Goal: Transaction & Acquisition: Purchase product/service

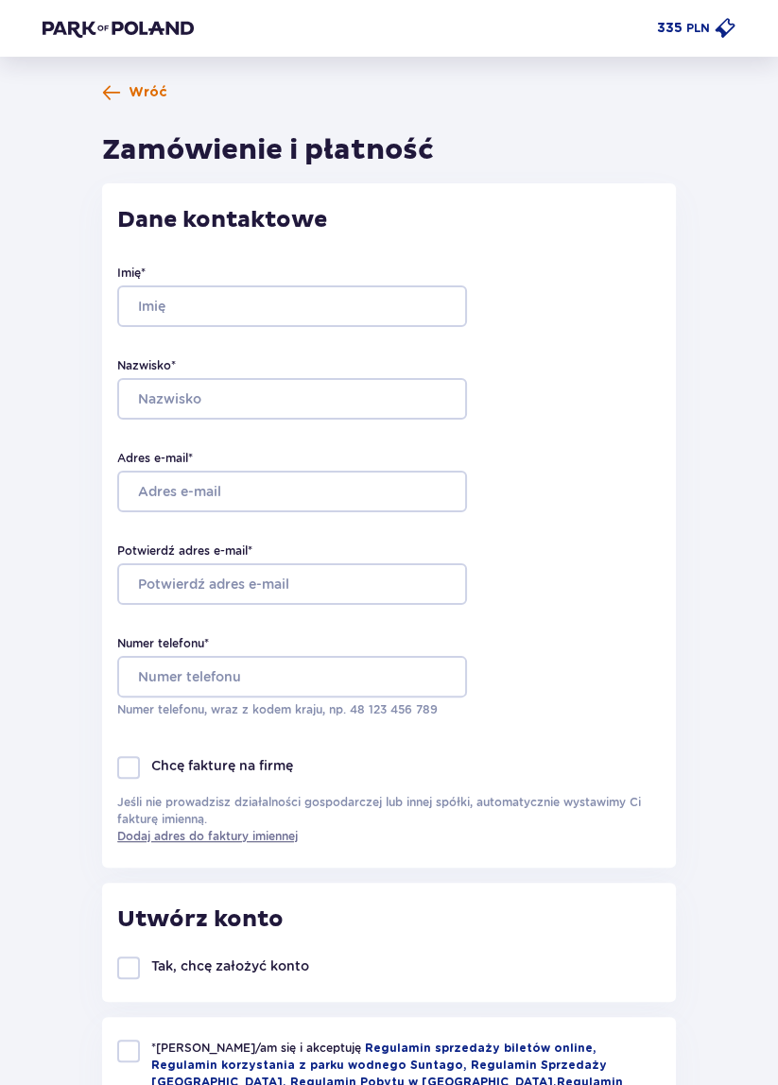
click at [115, 98] on span at bounding box center [111, 92] width 19 height 19
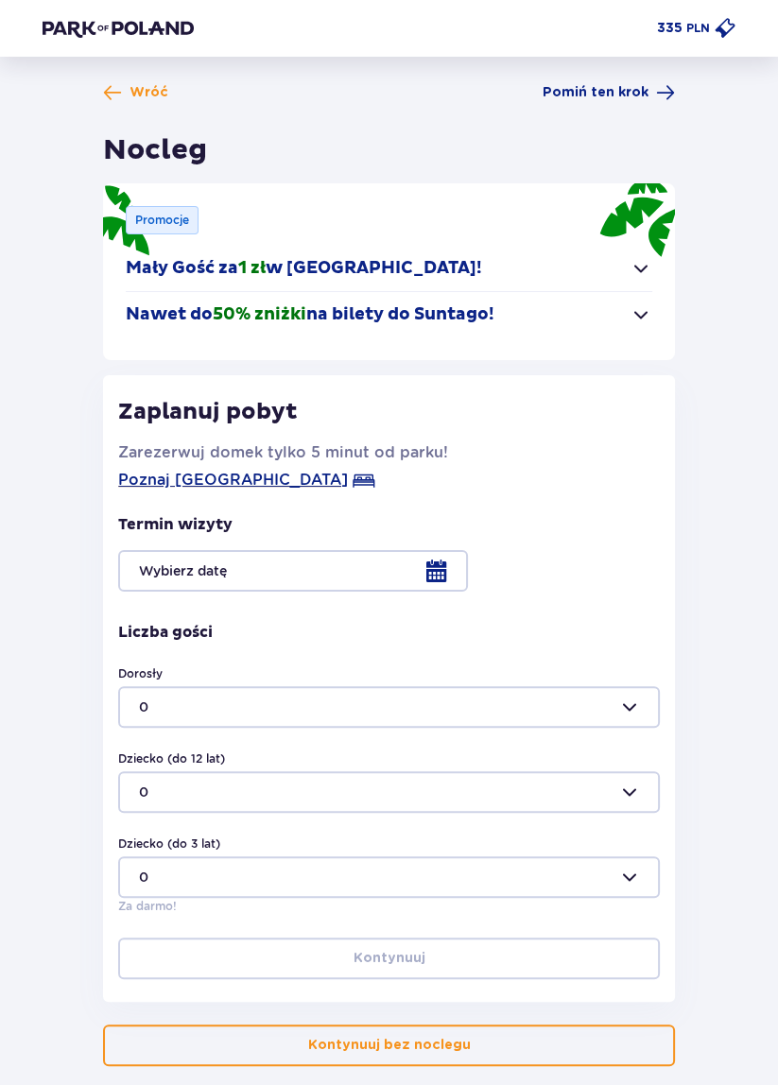
scroll to position [93, 0]
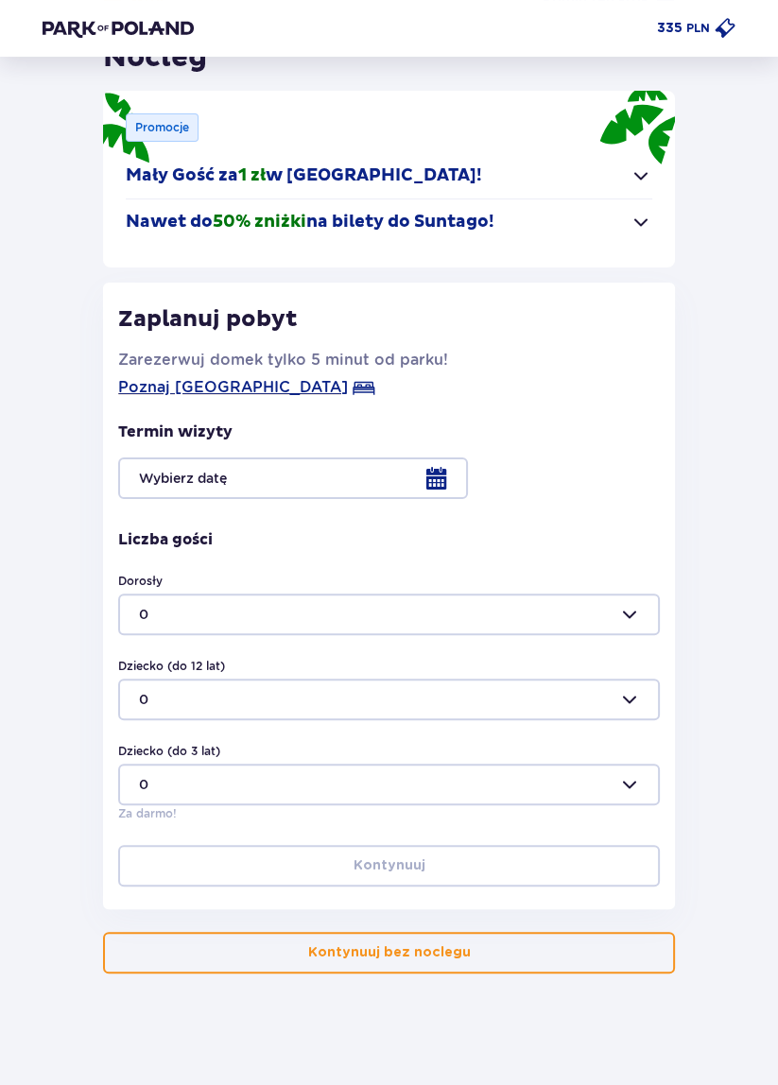
click at [555, 949] on button "Kontynuuj bez noclegu" at bounding box center [388, 953] width 571 height 42
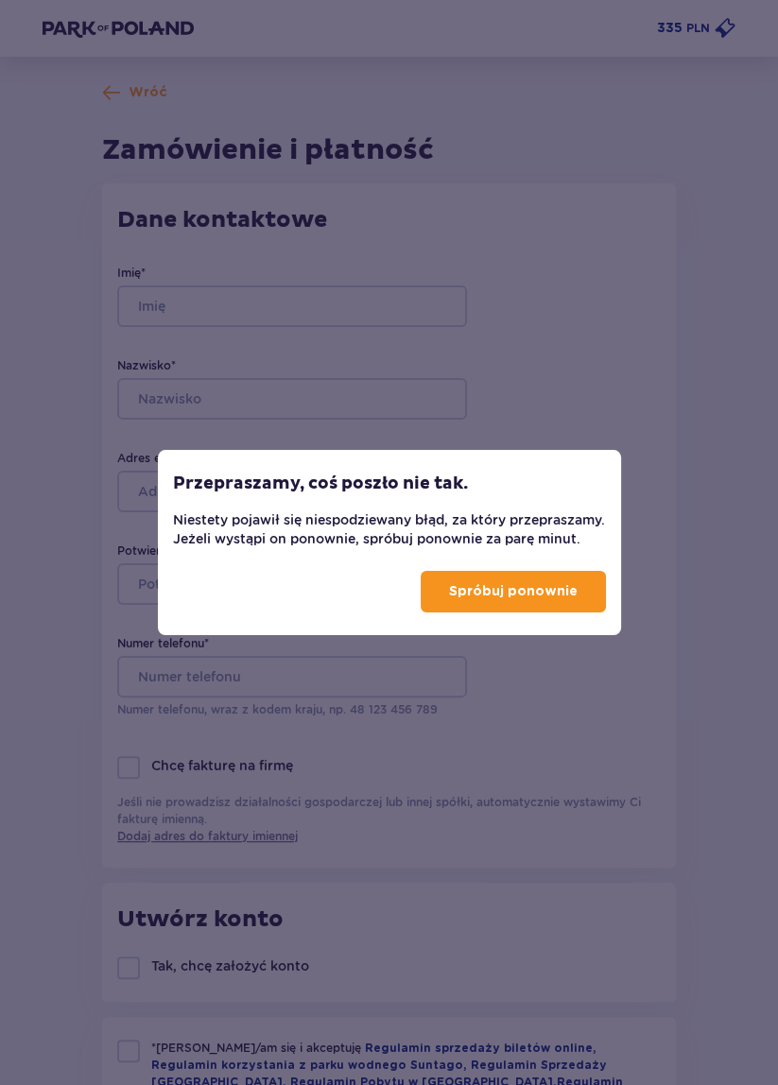
click at [545, 597] on p "Spróbuj ponownie" at bounding box center [513, 591] width 128 height 19
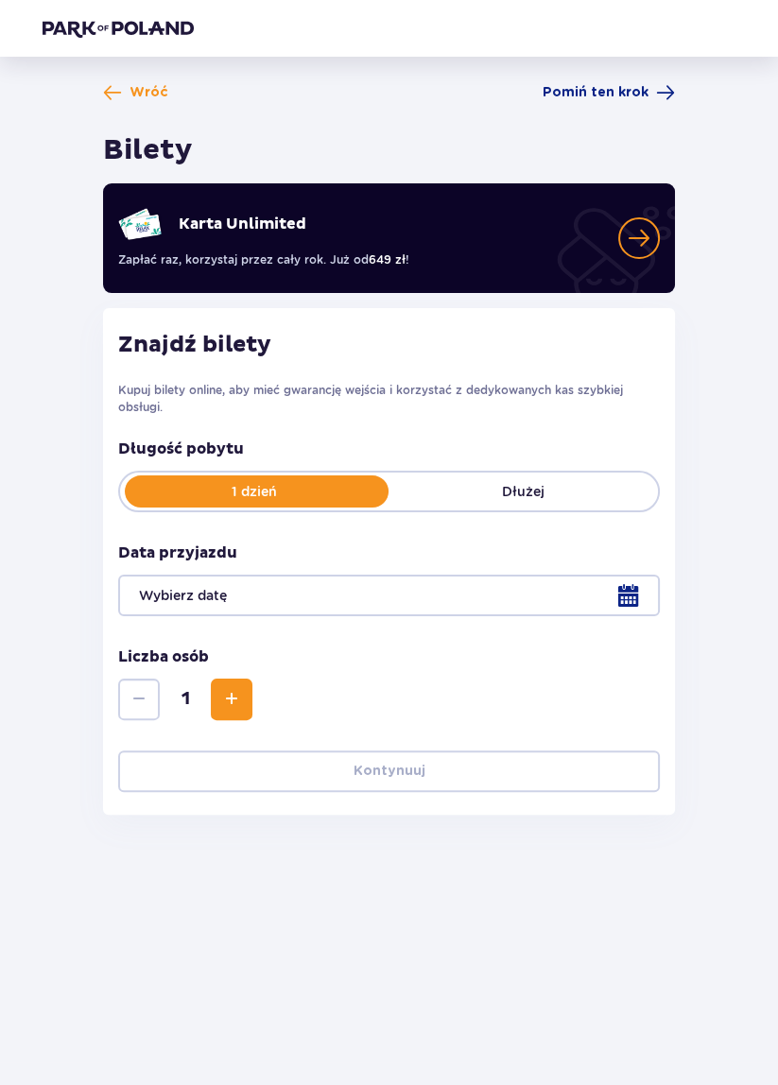
click at [621, 597] on div at bounding box center [388, 595] width 540 height 42
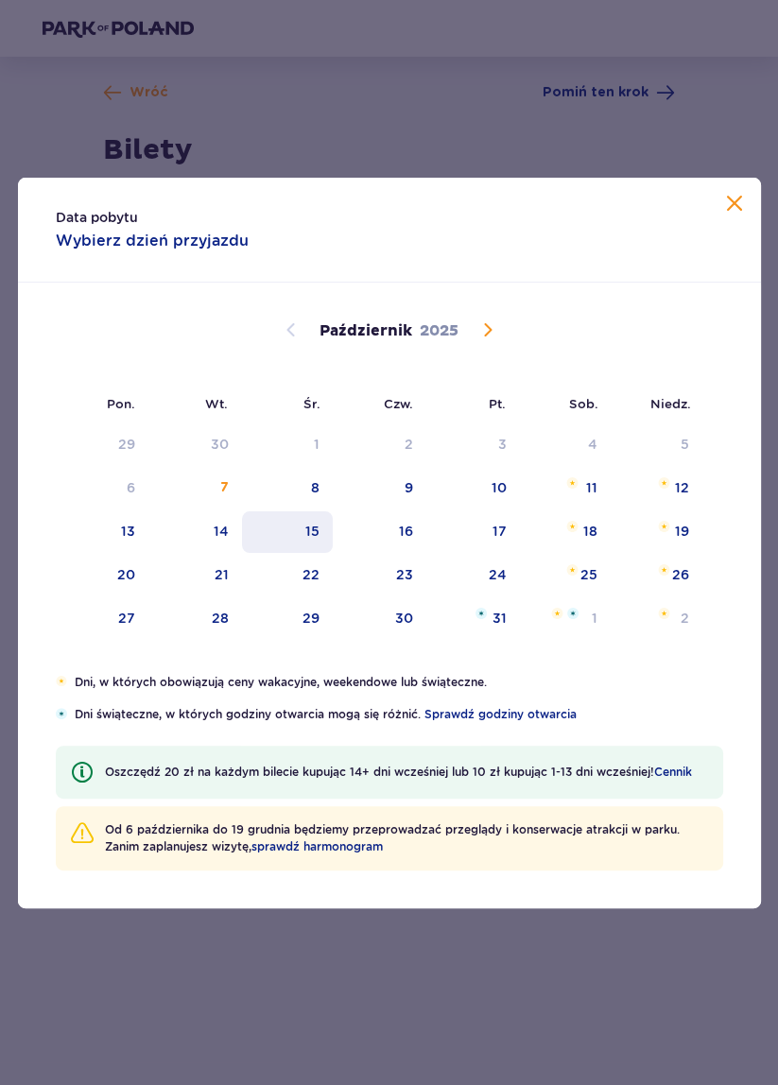
click at [316, 534] on div "15" at bounding box center [312, 531] width 14 height 19
type input "15.10.25"
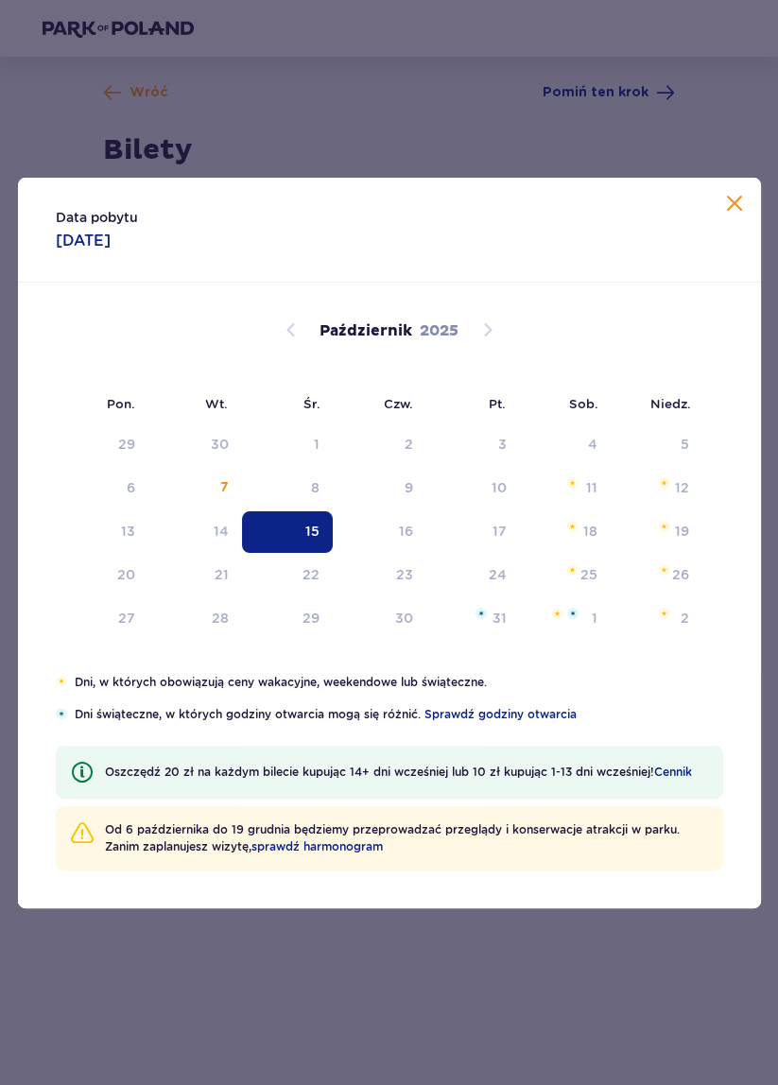
click at [311, 523] on div "15" at bounding box center [312, 531] width 14 height 19
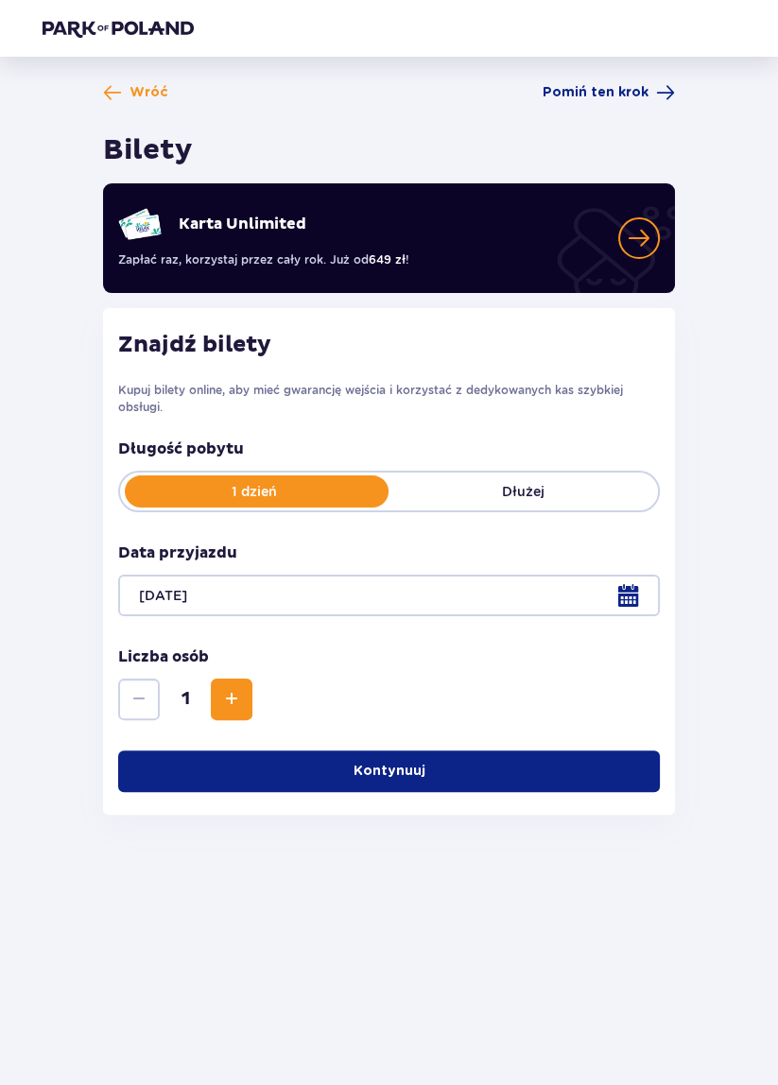
scroll to position [91, 0]
click at [230, 688] on span "Zwiększ" at bounding box center [231, 699] width 23 height 23
click at [550, 750] on button "Kontynuuj" at bounding box center [388, 771] width 540 height 42
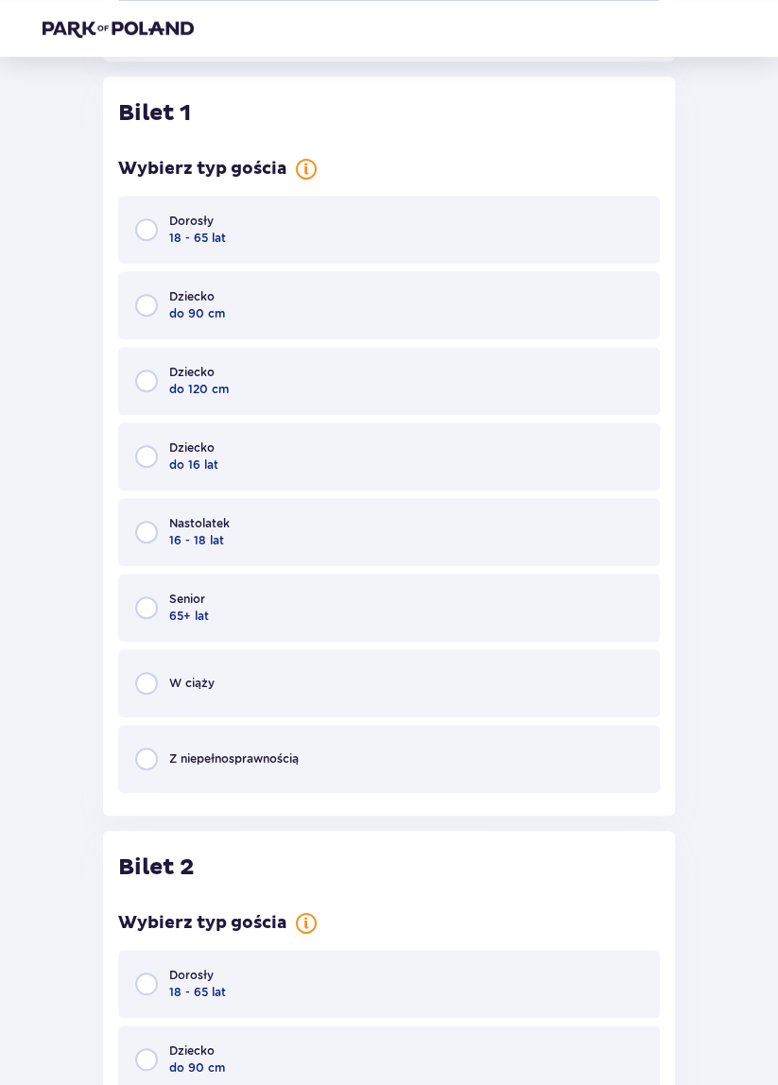
scroll to position [758, 0]
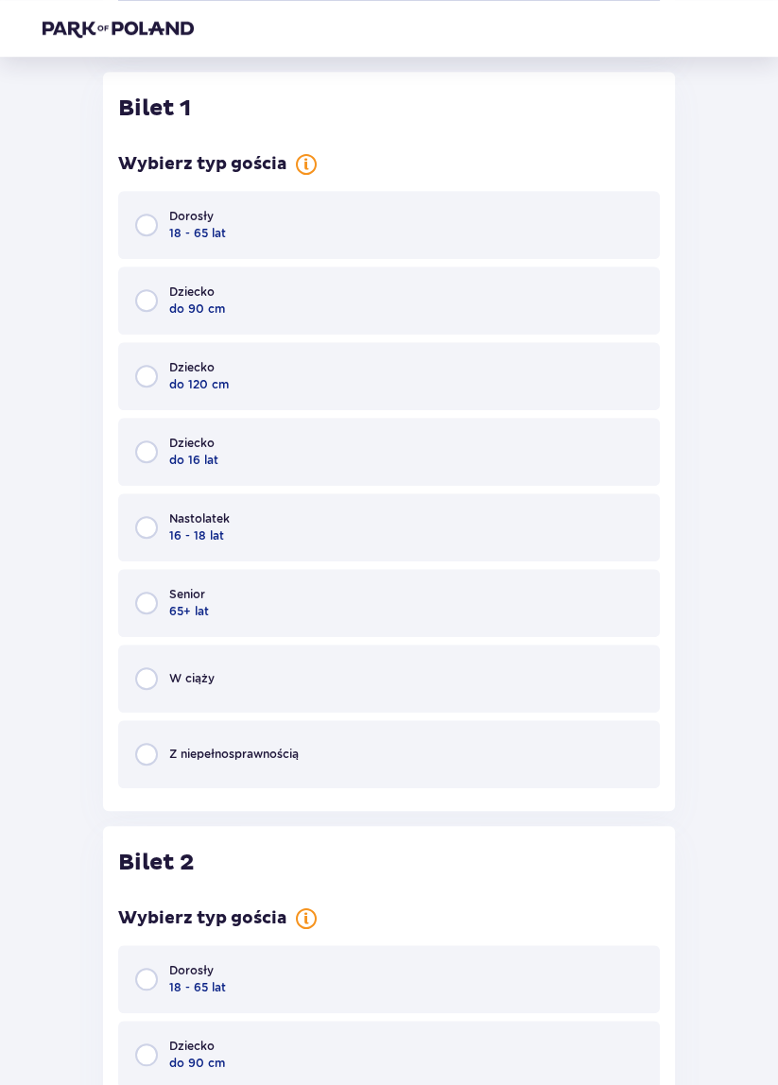
click at [419, 236] on div "Dorosły 18 - 65 lat" at bounding box center [388, 225] width 540 height 68
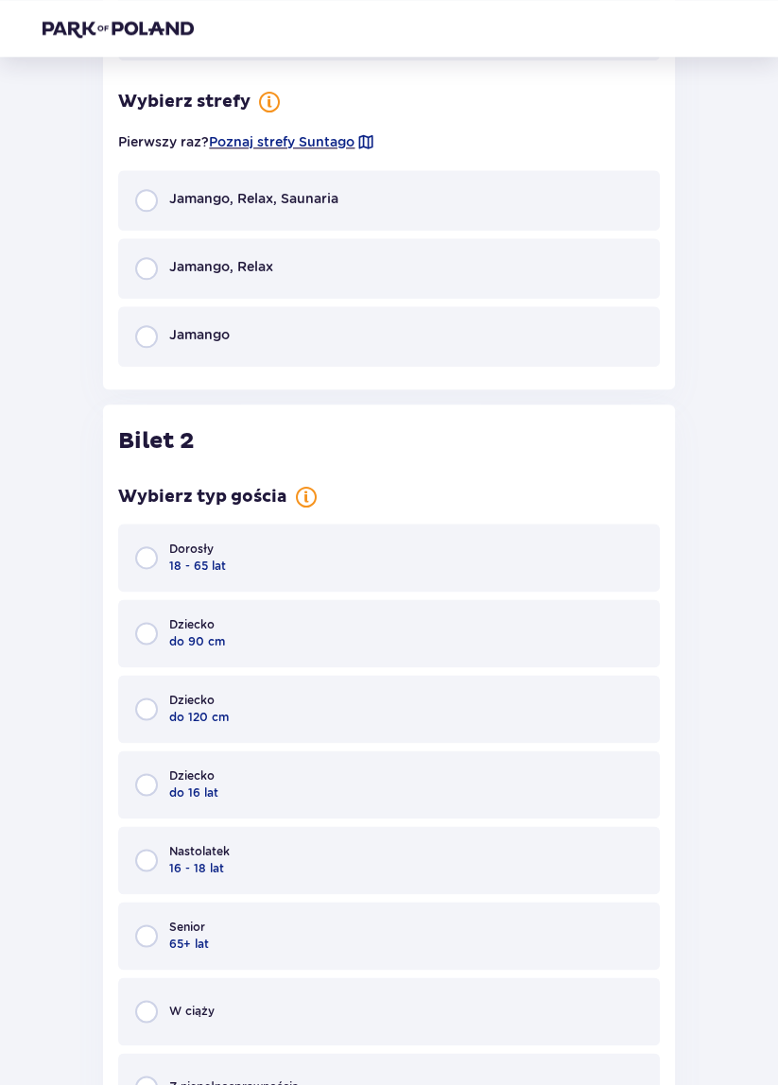
scroll to position [1504, 0]
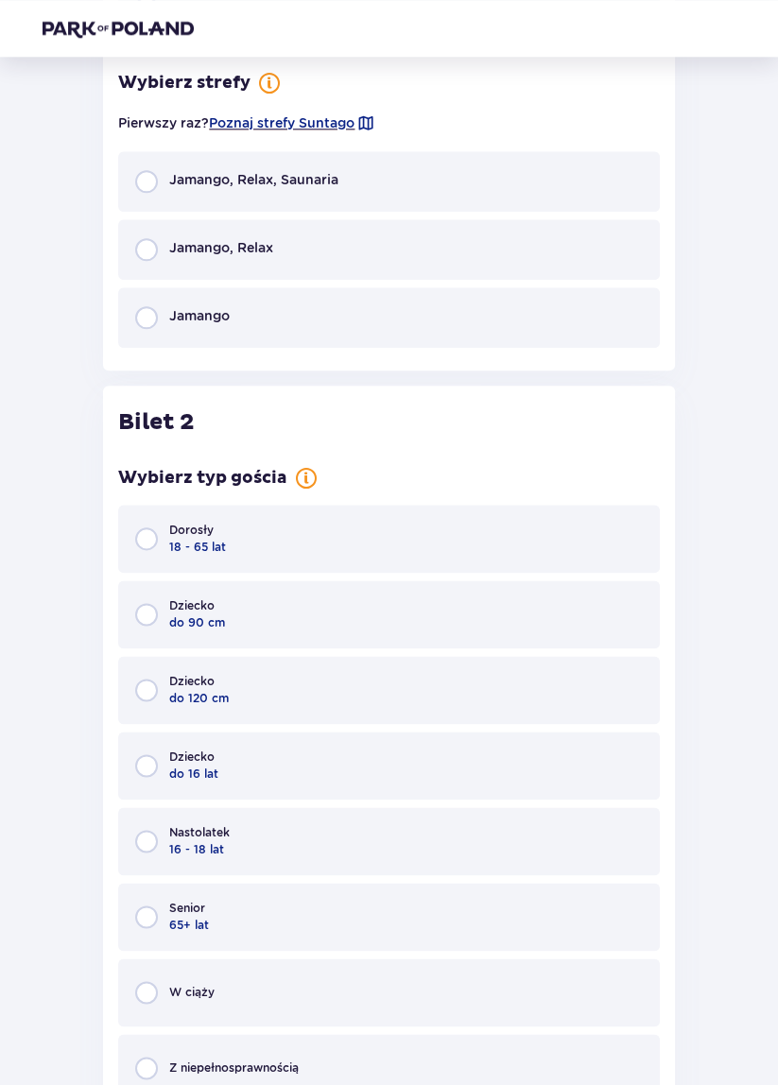
click at [470, 193] on div "Jamango, Relax, Saunaria" at bounding box center [388, 181] width 540 height 60
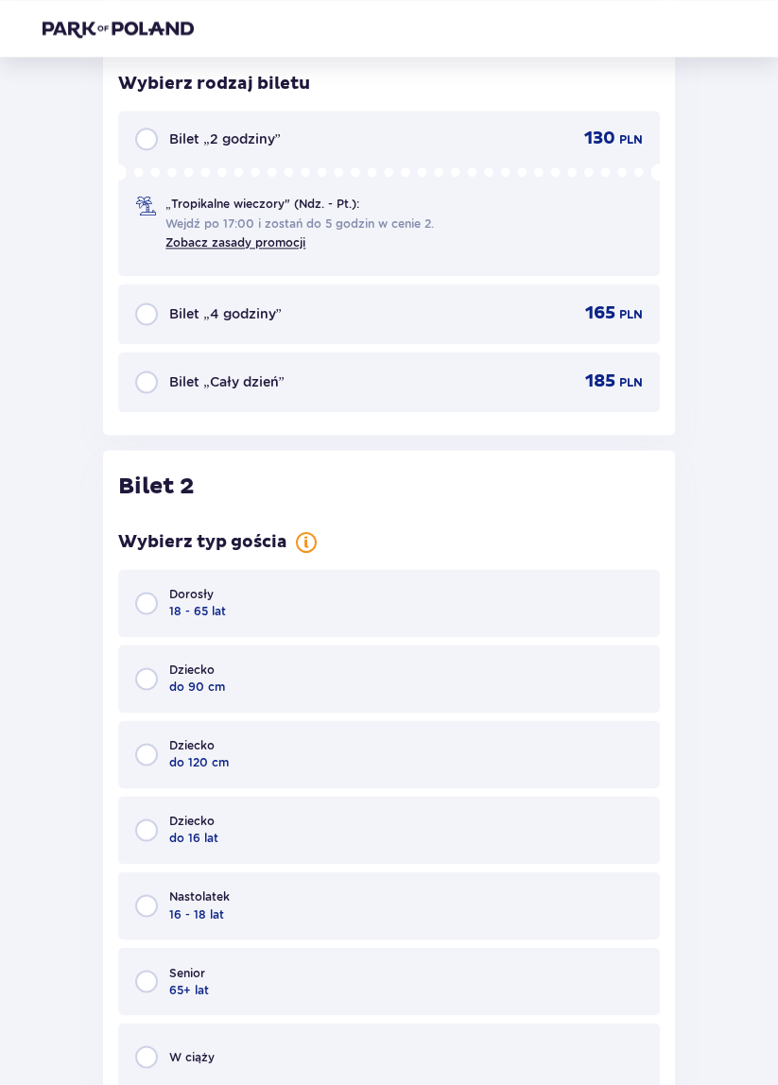
scroll to position [1810, 0]
click at [541, 379] on div "Bilet „Cały dzień” 185 PLN" at bounding box center [388, 380] width 506 height 23
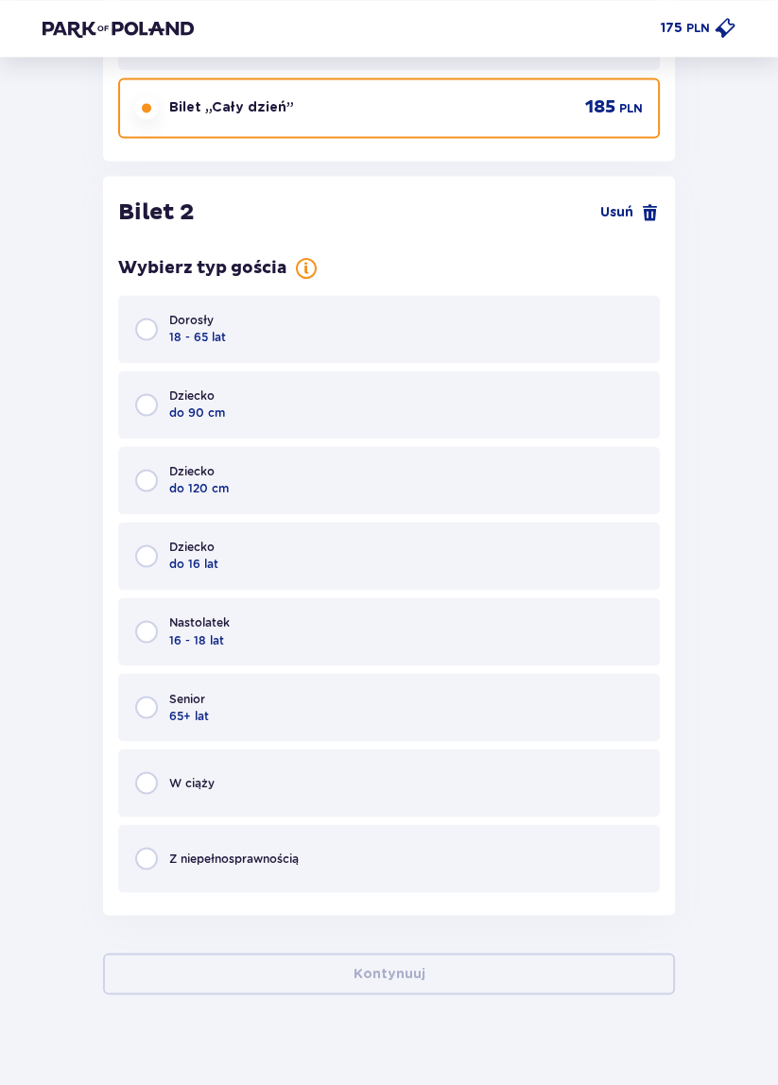
scroll to position [2104, 0]
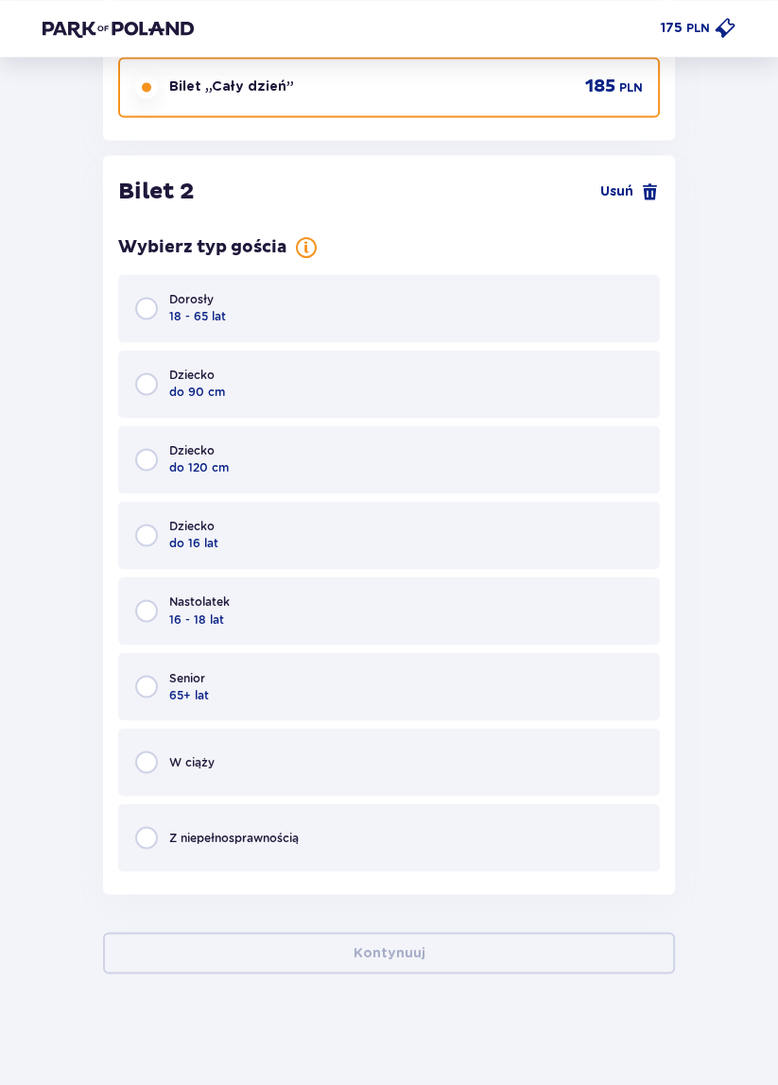
click at [538, 300] on div "Dorosły 18 - 65 lat" at bounding box center [388, 308] width 540 height 68
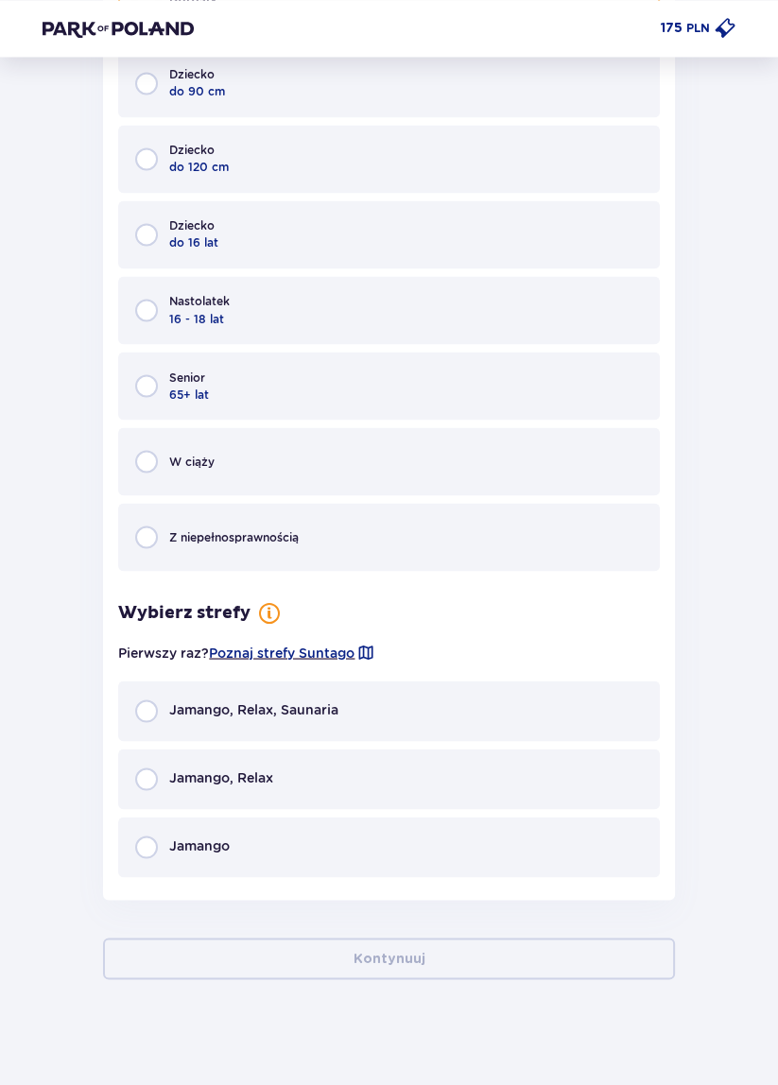
scroll to position [2410, 0]
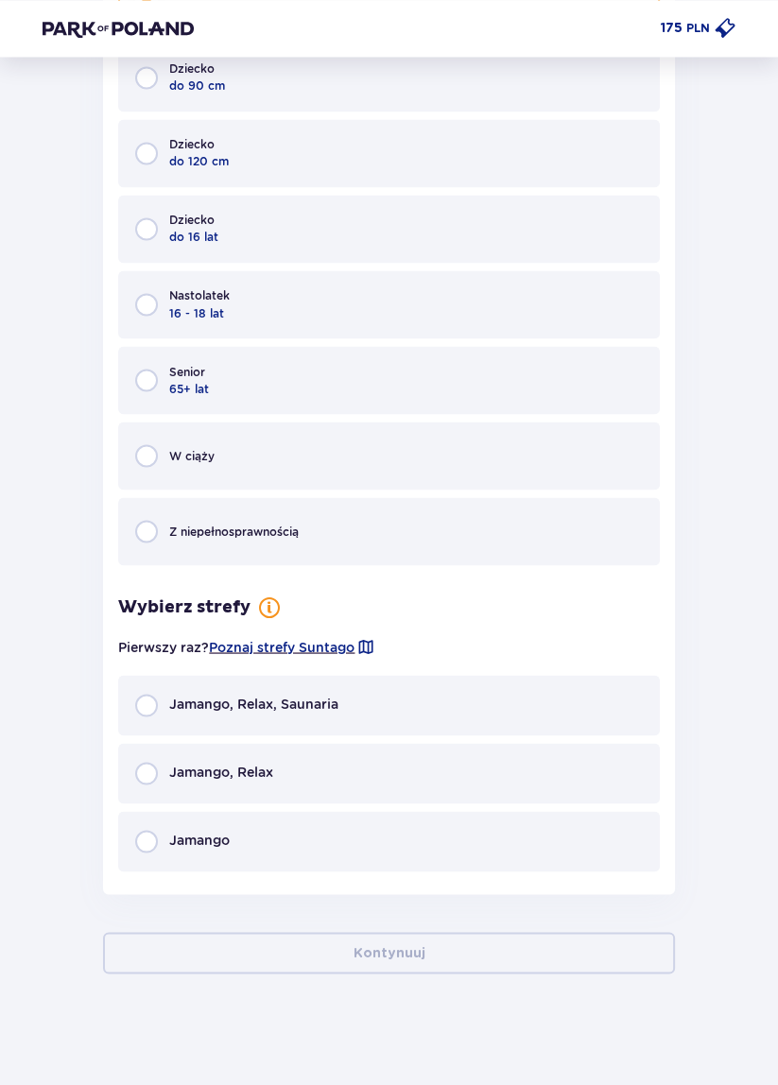
click at [488, 774] on div "Jamango, Relax" at bounding box center [388, 773] width 540 height 60
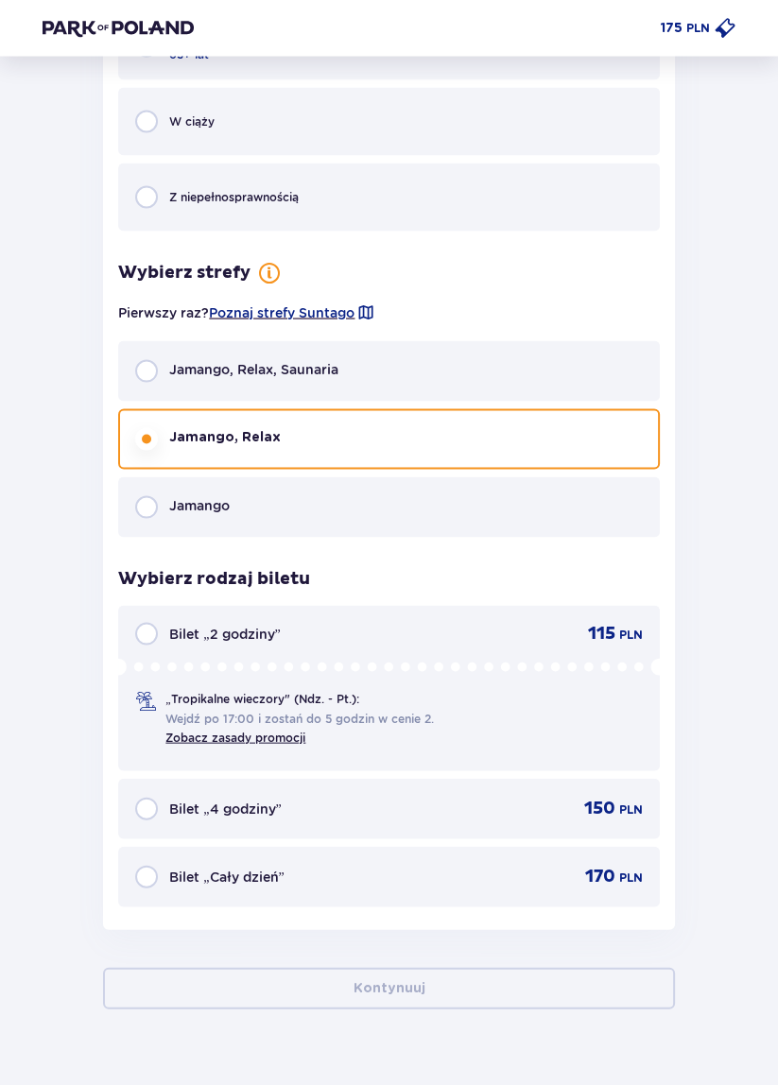
scroll to position [2779, 0]
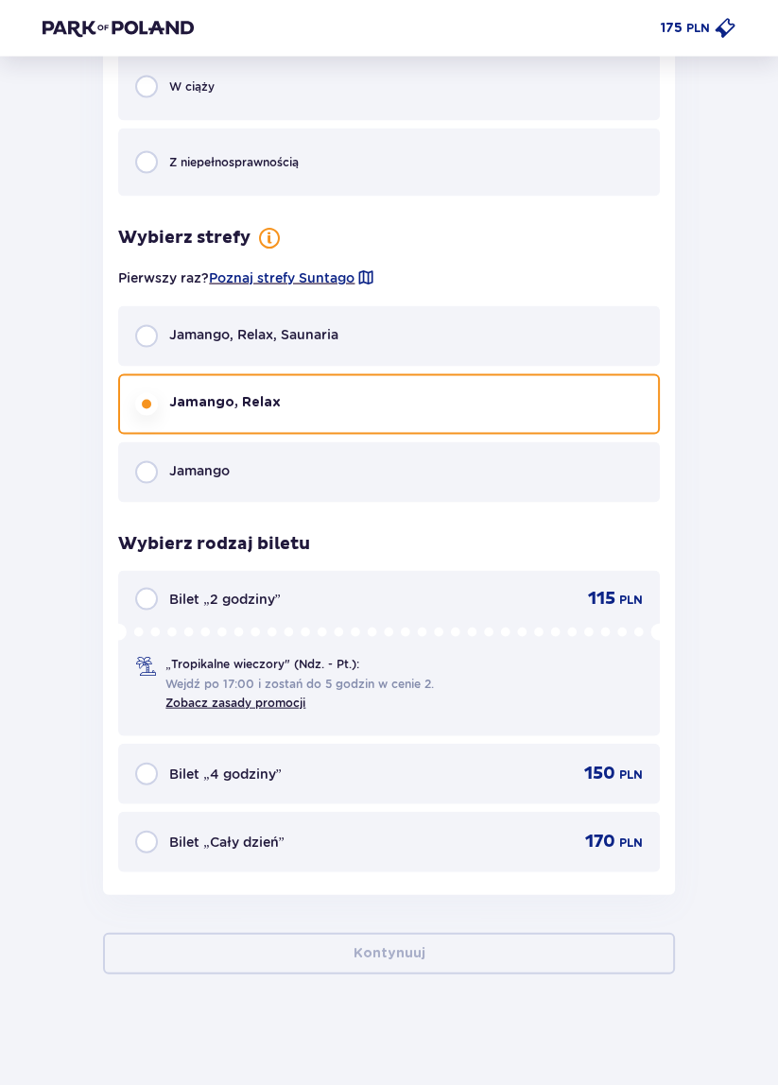
click at [526, 839] on div "Bilet „Cały dzień” 170 PLN" at bounding box center [388, 841] width 506 height 23
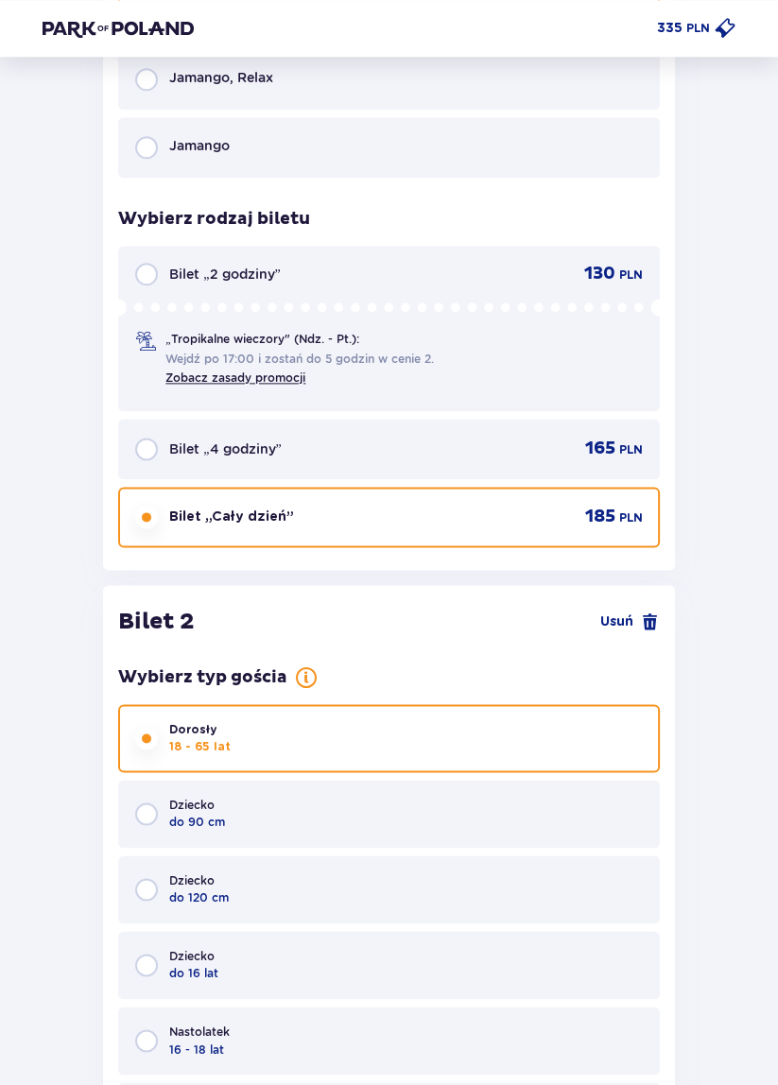
scroll to position [1659, 0]
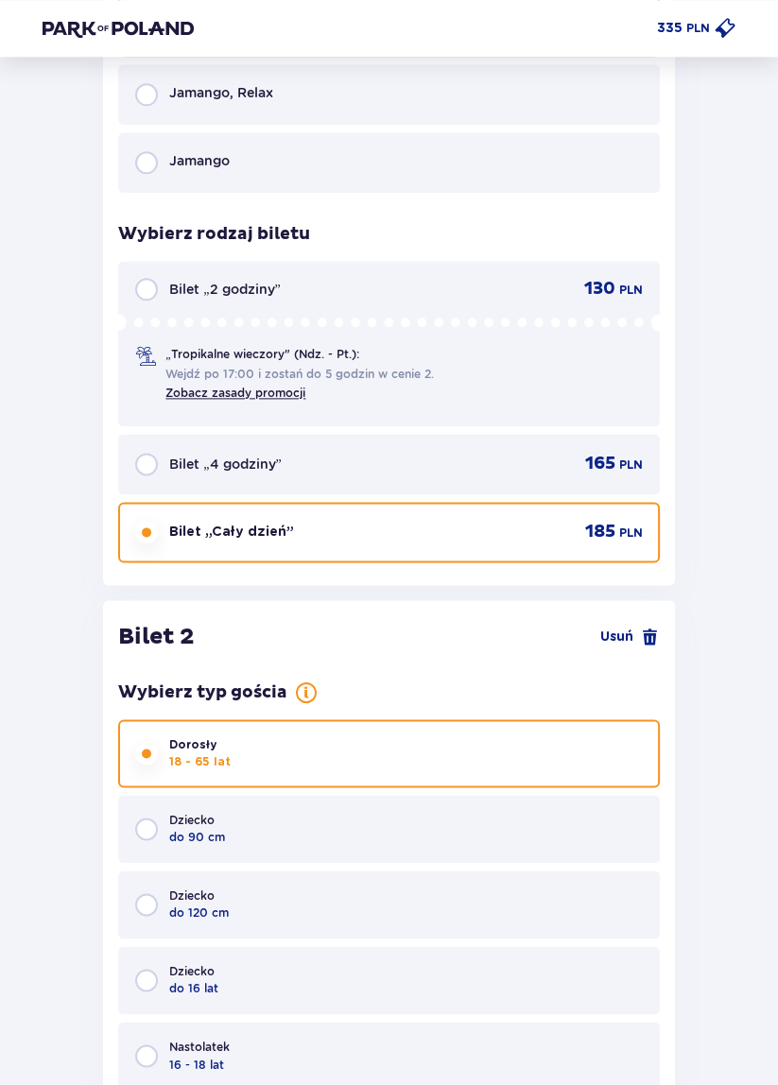
click at [167, 32] on img at bounding box center [118, 28] width 151 height 19
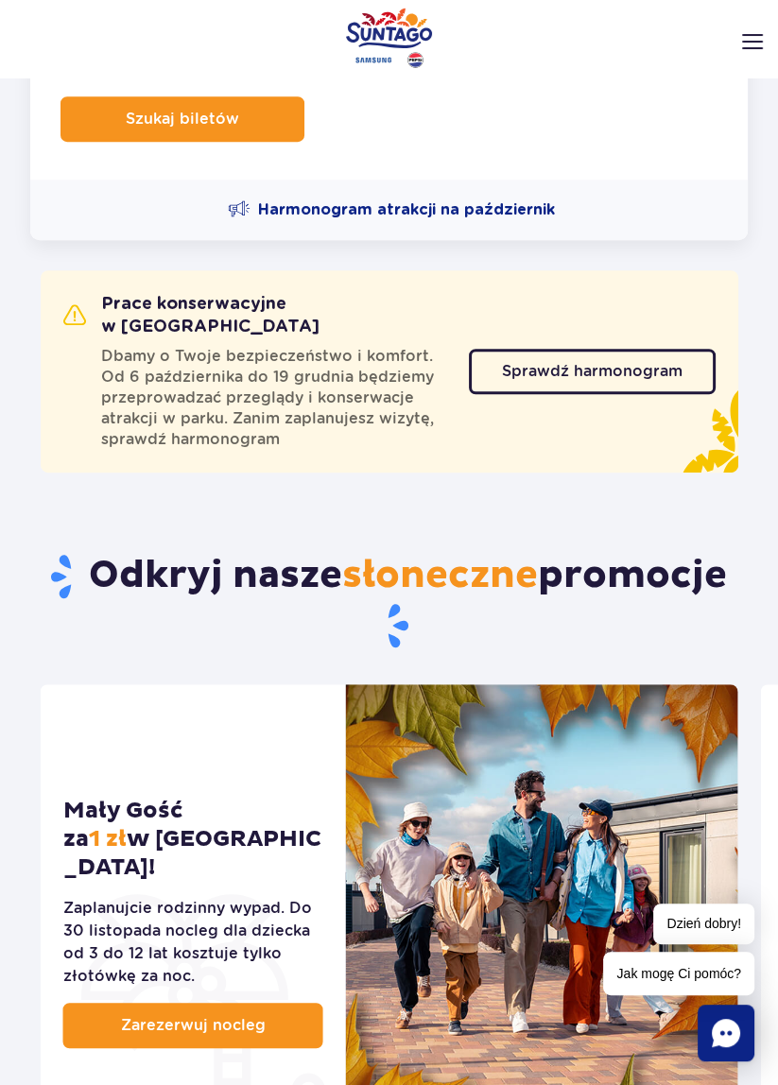
scroll to position [638, 0]
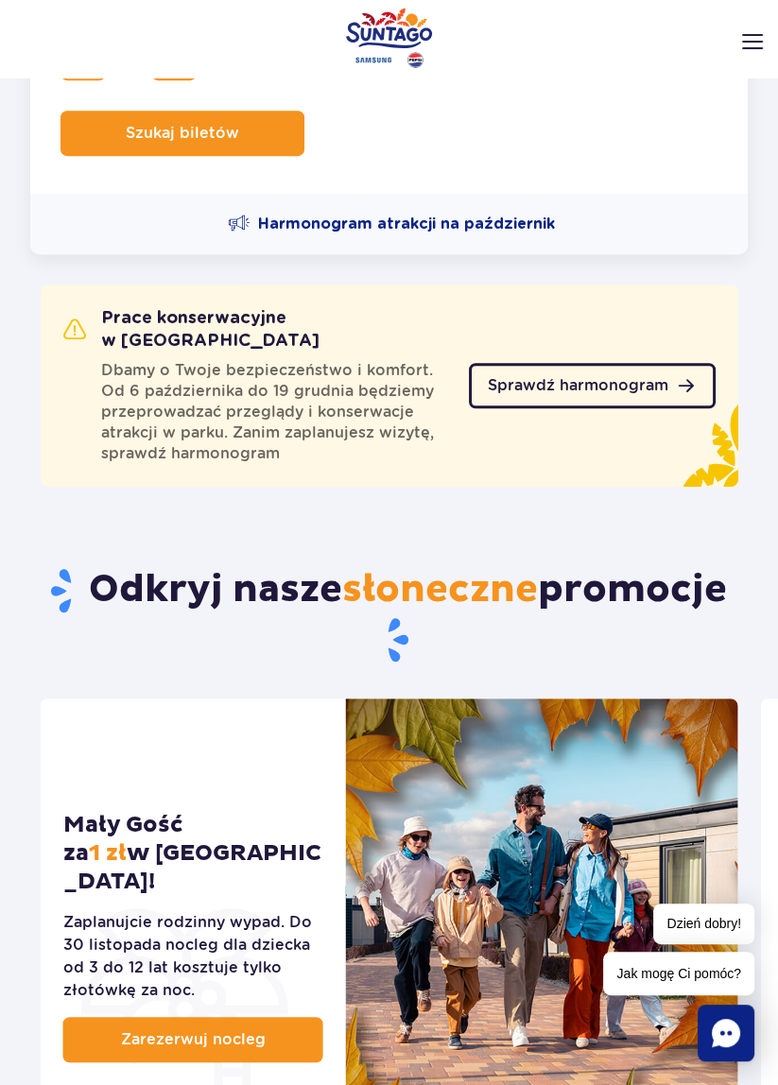
click at [647, 378] on span "Sprawdź harmonogram" at bounding box center [578, 385] width 180 height 15
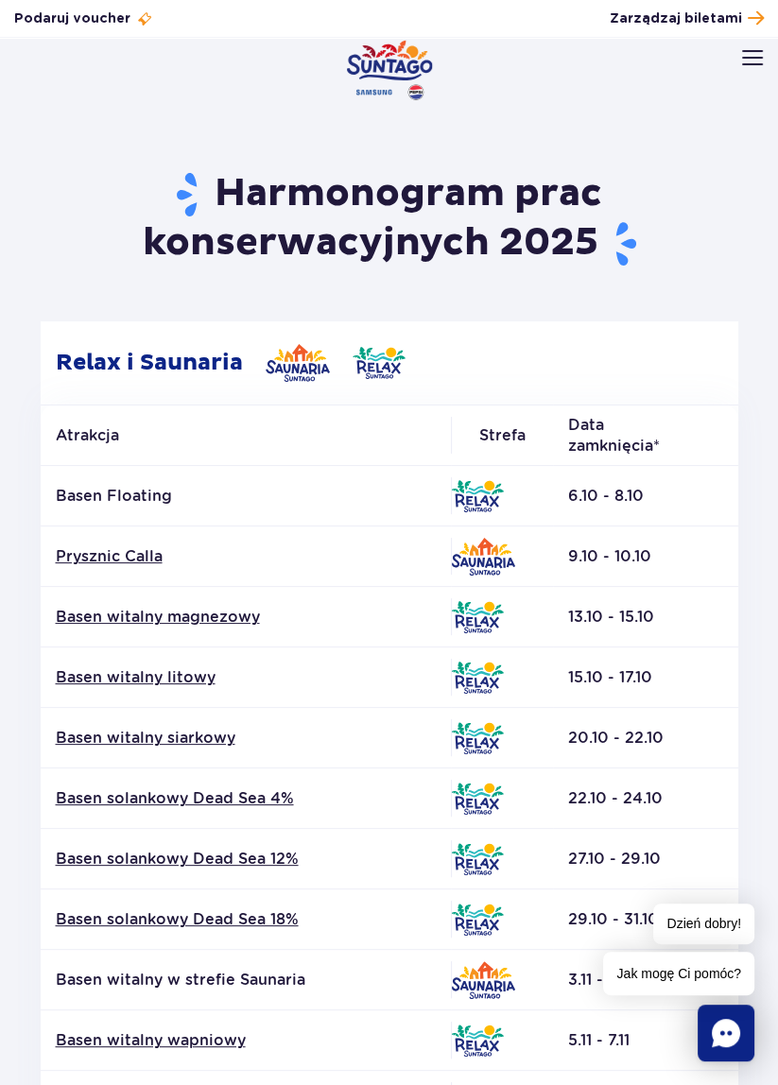
click at [382, 63] on img "Park of Poland" at bounding box center [389, 70] width 86 height 60
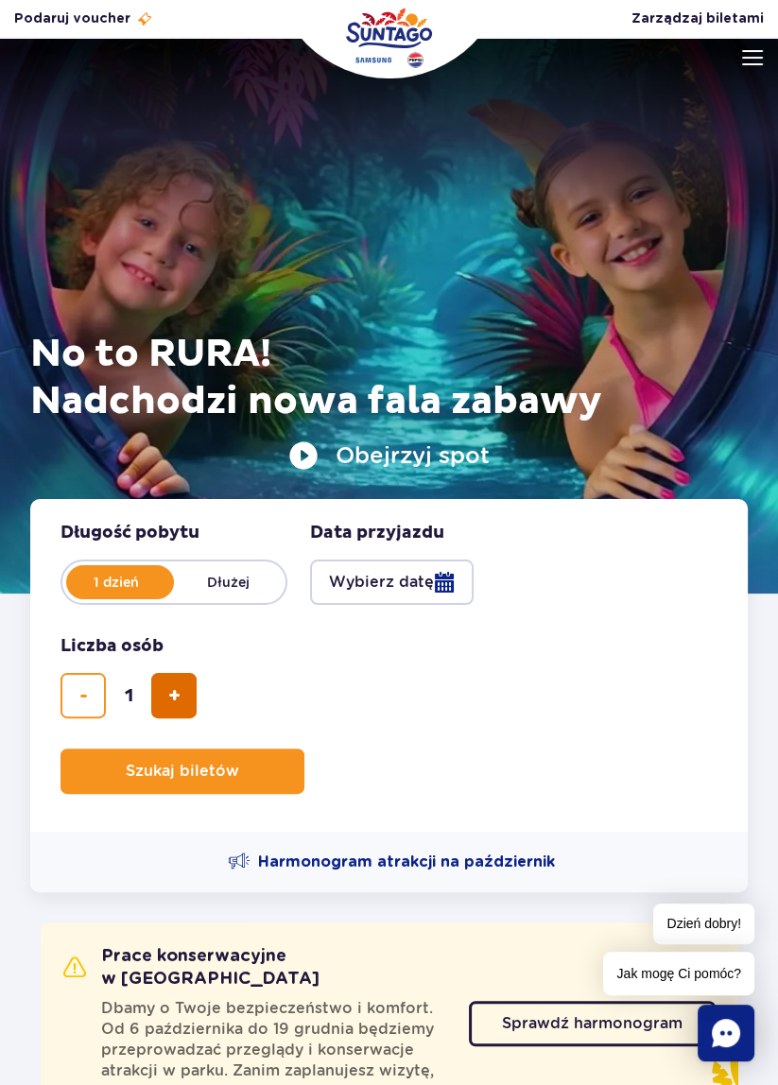
click at [178, 695] on span "dodaj bilet" at bounding box center [174, 695] width 12 height 0
type input "2"
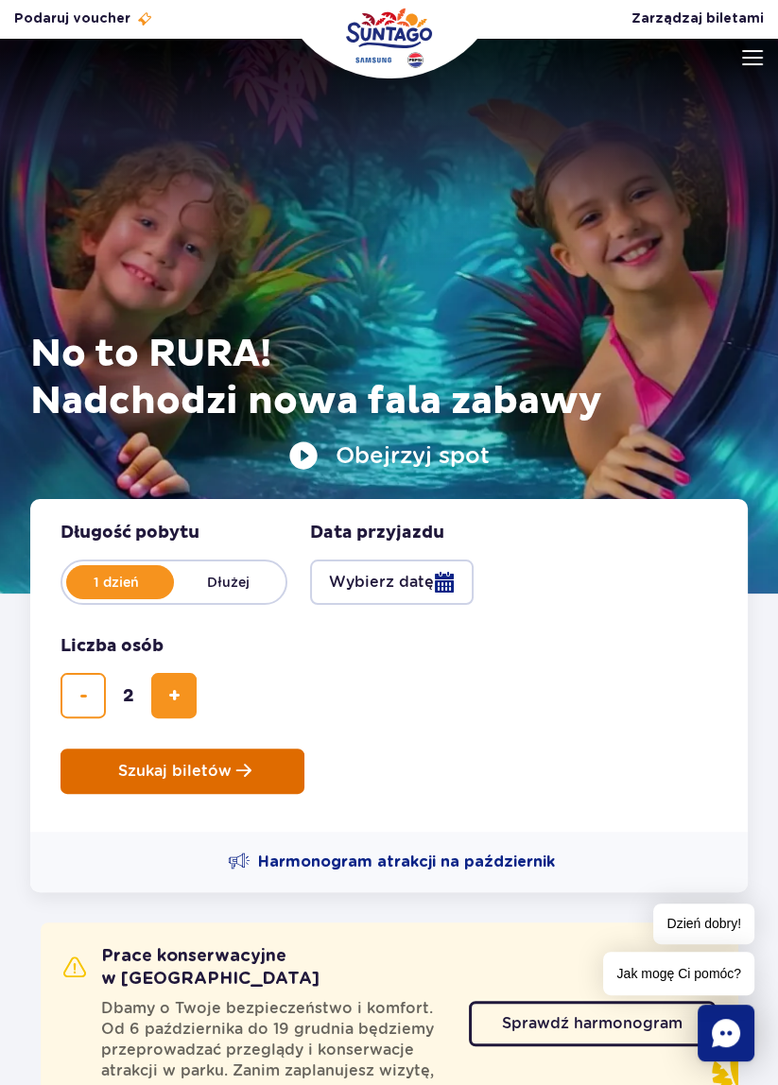
click at [271, 770] on button "Szukaj biletów" at bounding box center [182, 770] width 244 height 45
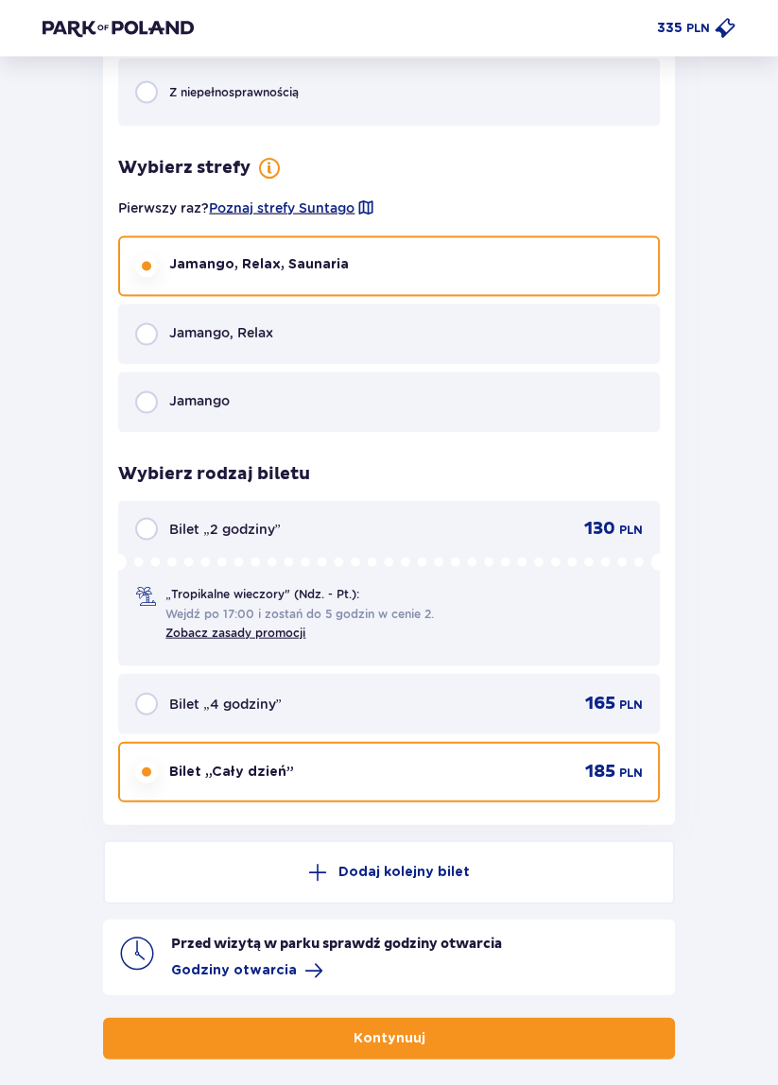
scroll to position [2923, 0]
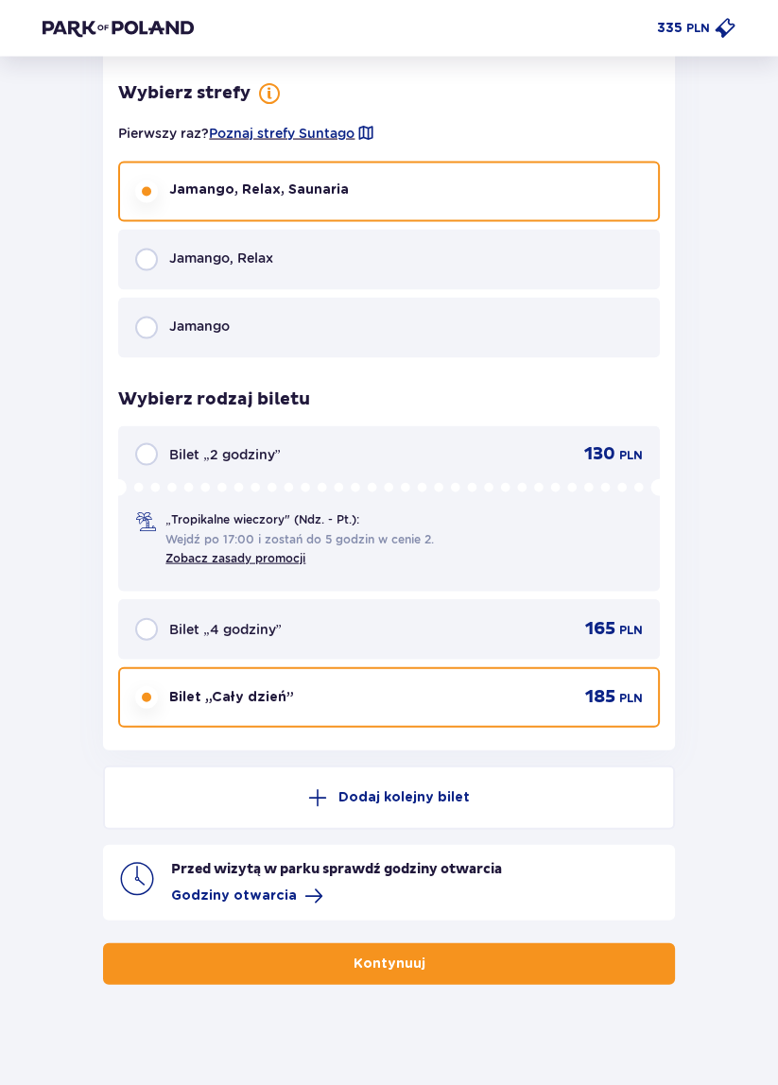
click at [537, 955] on button "Kontynuuj" at bounding box center [388, 964] width 571 height 42
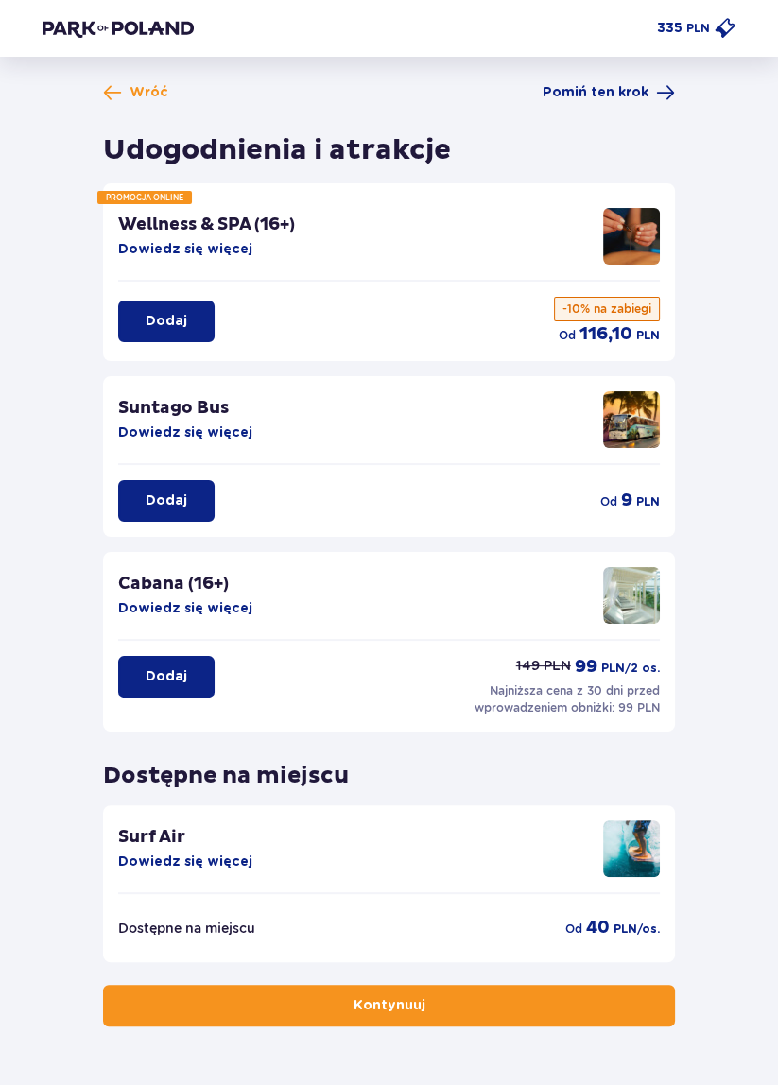
click at [557, 1005] on button "Kontynuuj" at bounding box center [388, 1005] width 571 height 42
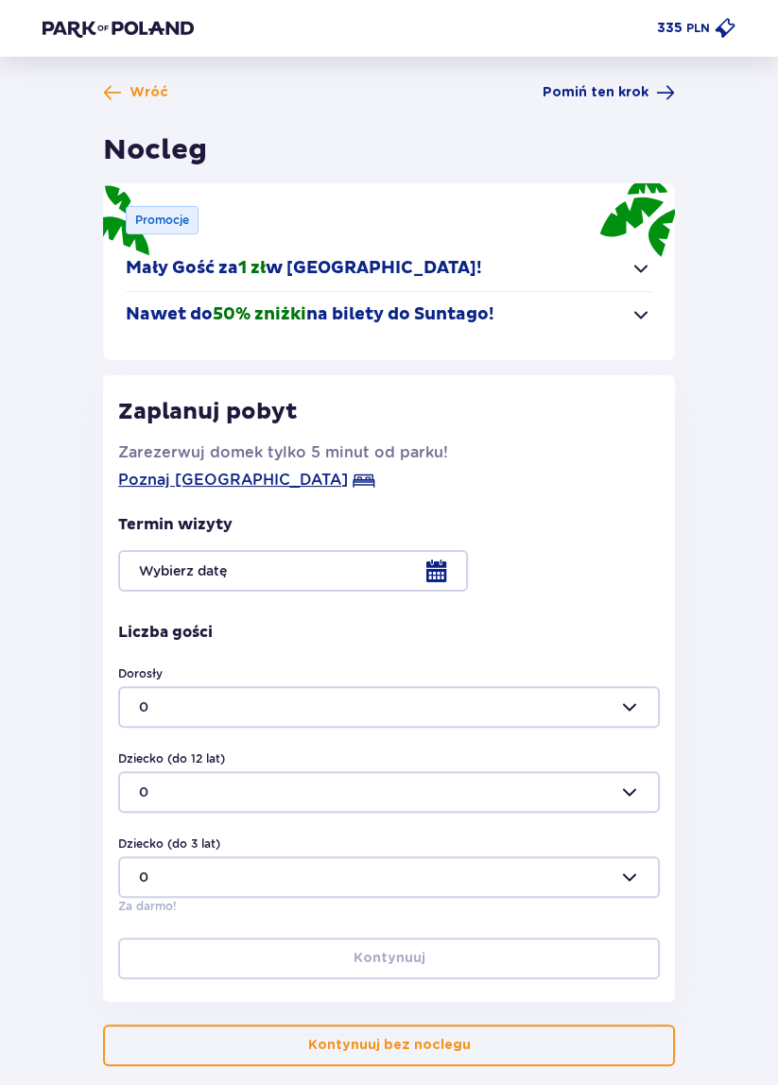
click at [526, 1052] on button "Kontynuuj bez noclegu" at bounding box center [388, 1045] width 571 height 42
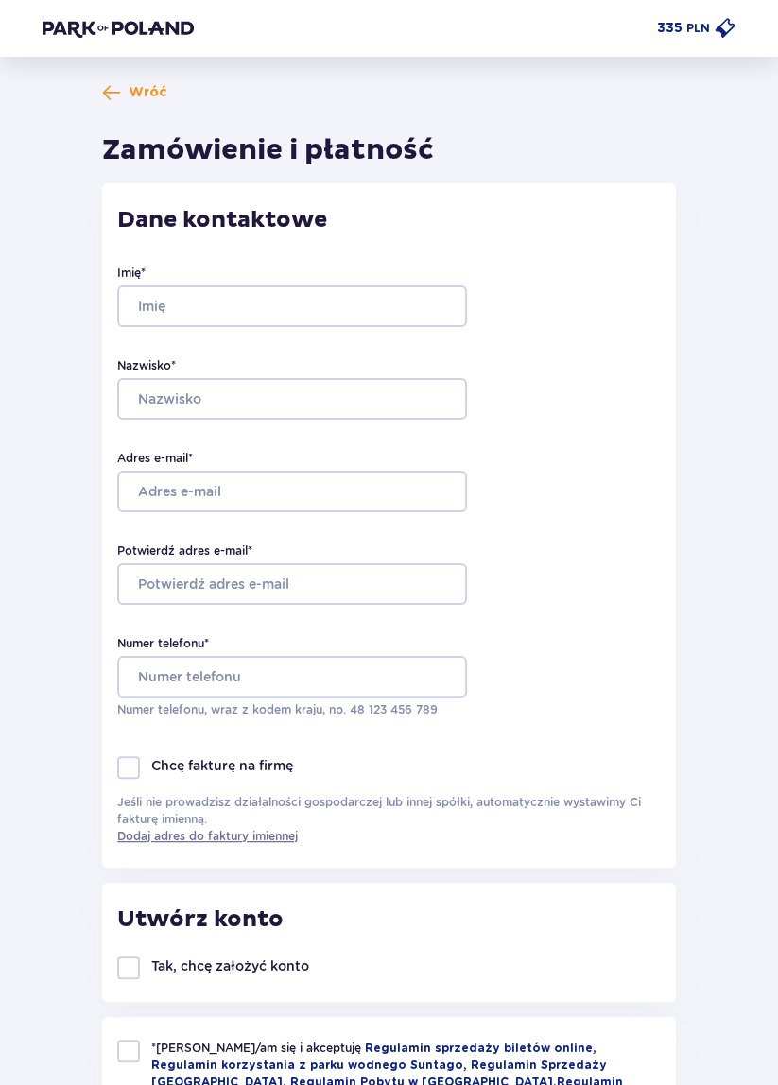
click at [159, 34] on img at bounding box center [118, 28] width 151 height 19
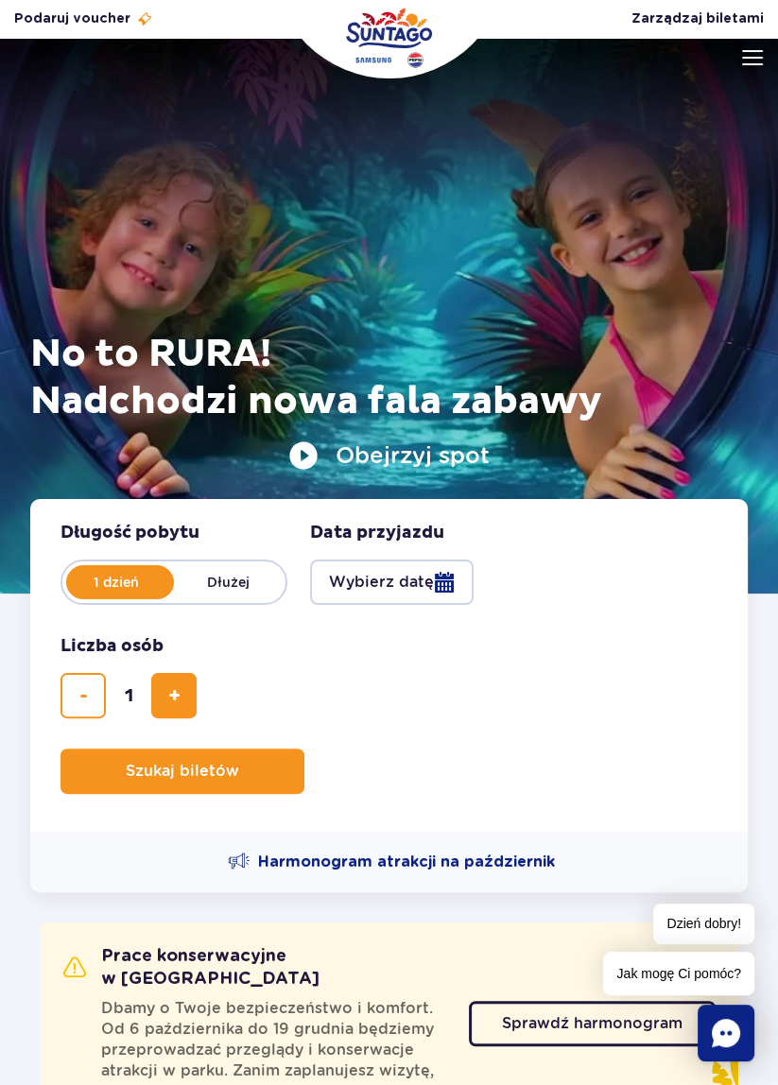
click at [306, 461] on button "Obejrzyj spot" at bounding box center [388, 455] width 201 height 30
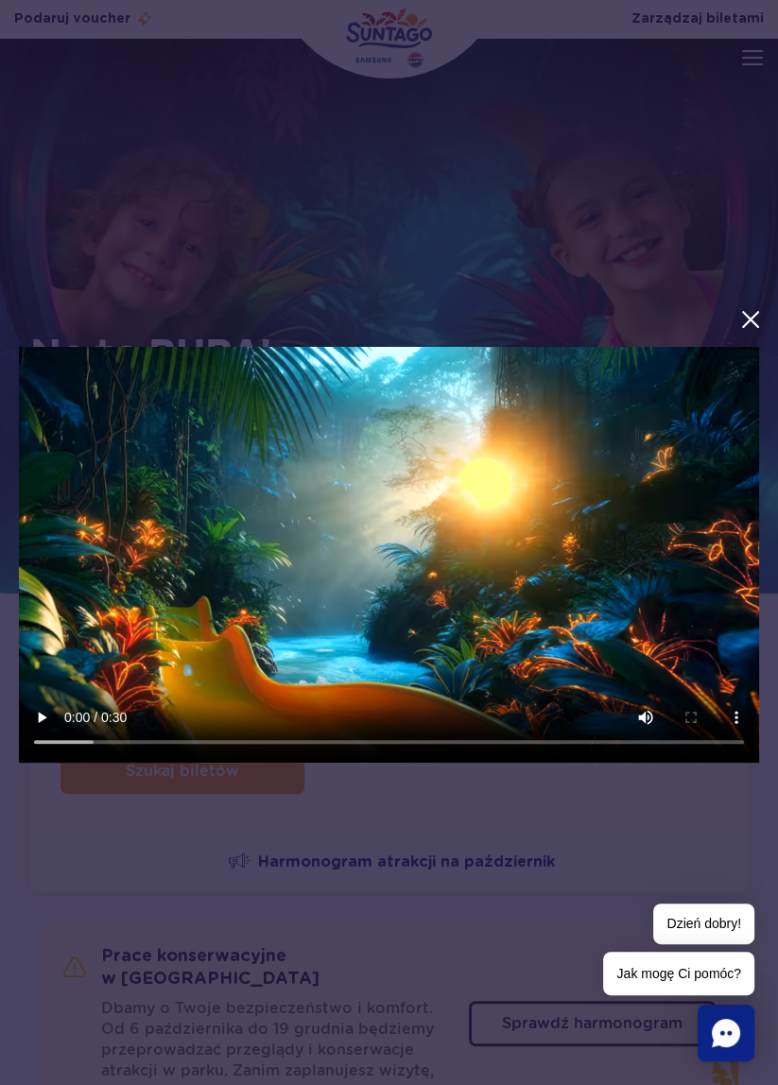
click at [747, 316] on button "menu.aria_label.close_suntago_spot_modal" at bounding box center [750, 319] width 25 height 25
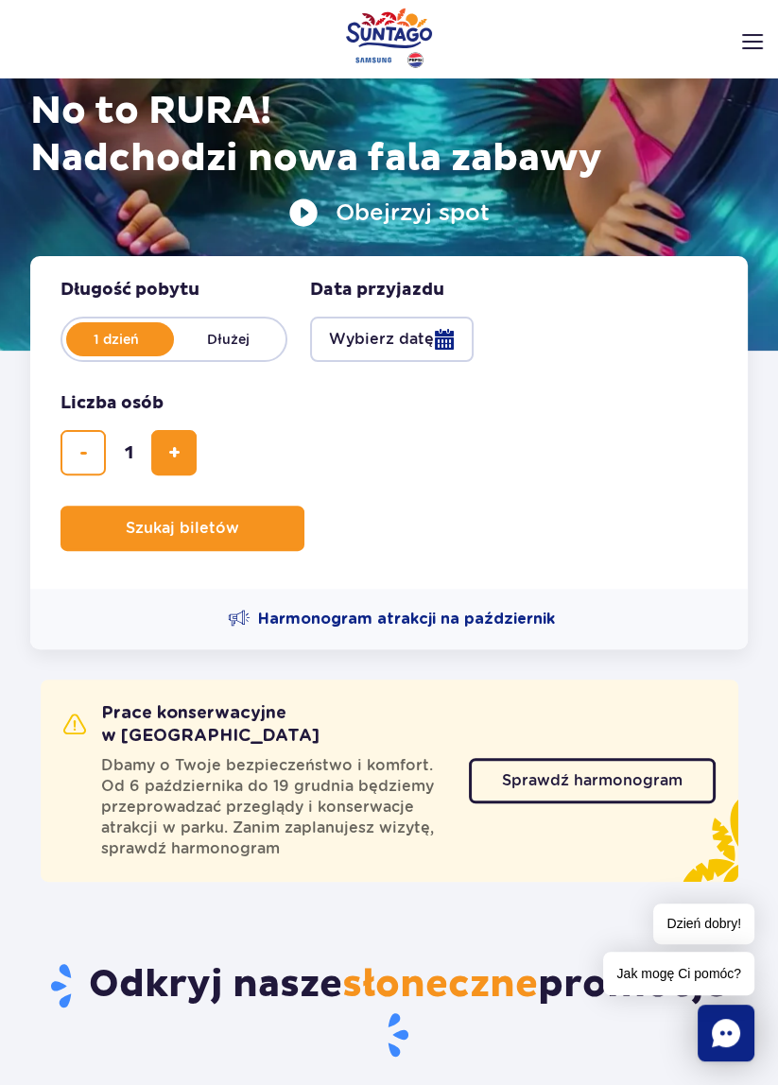
scroll to position [254, 0]
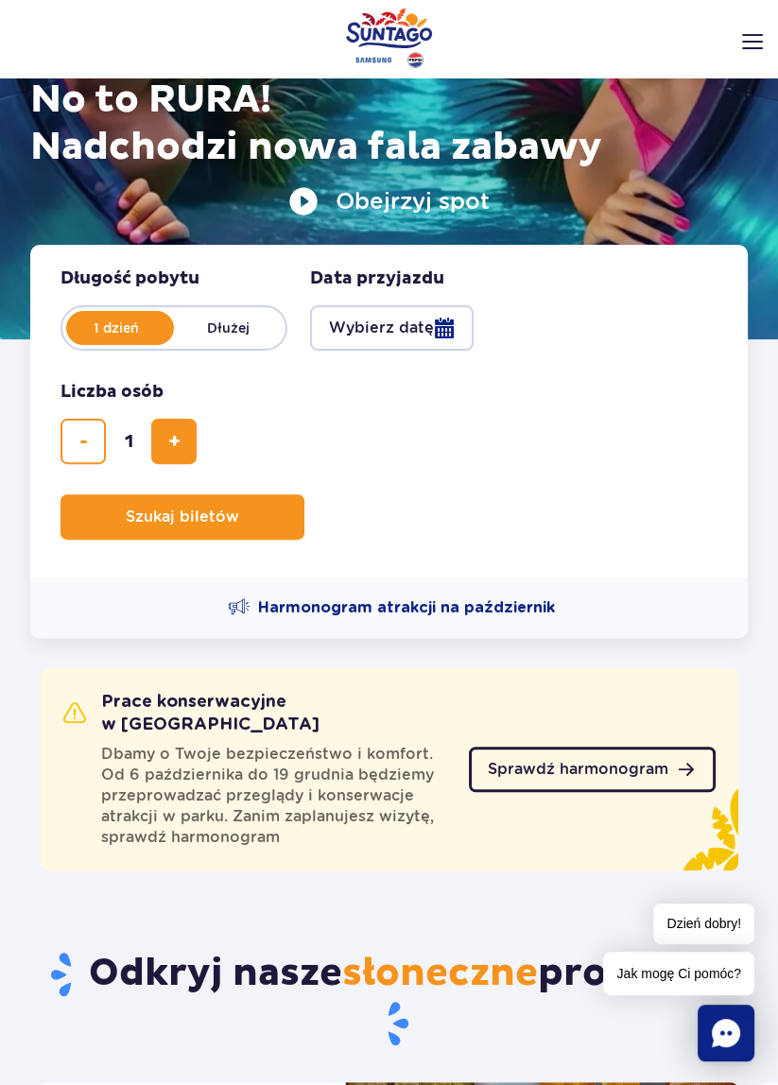
click at [668, 761] on span "Sprawdź harmonogram" at bounding box center [578, 768] width 180 height 15
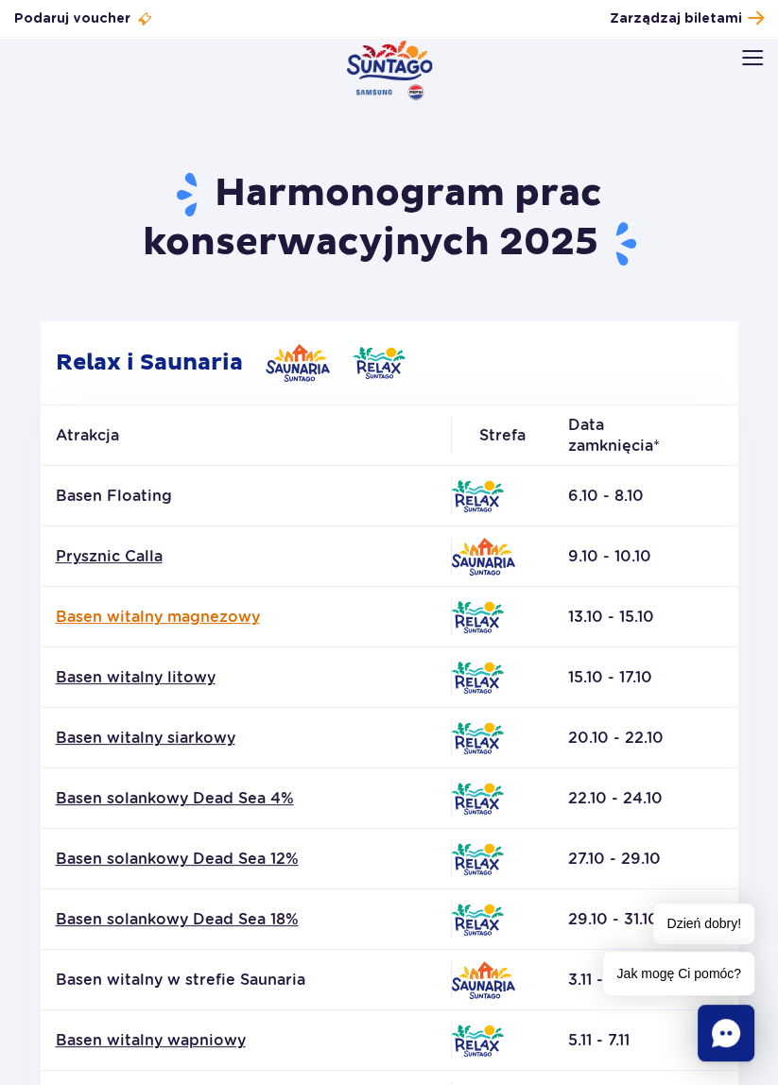
click at [234, 622] on link "Basen witalny magnezowy" at bounding box center [246, 617] width 380 height 21
click at [187, 676] on link "Basen witalny litowy" at bounding box center [246, 677] width 380 height 21
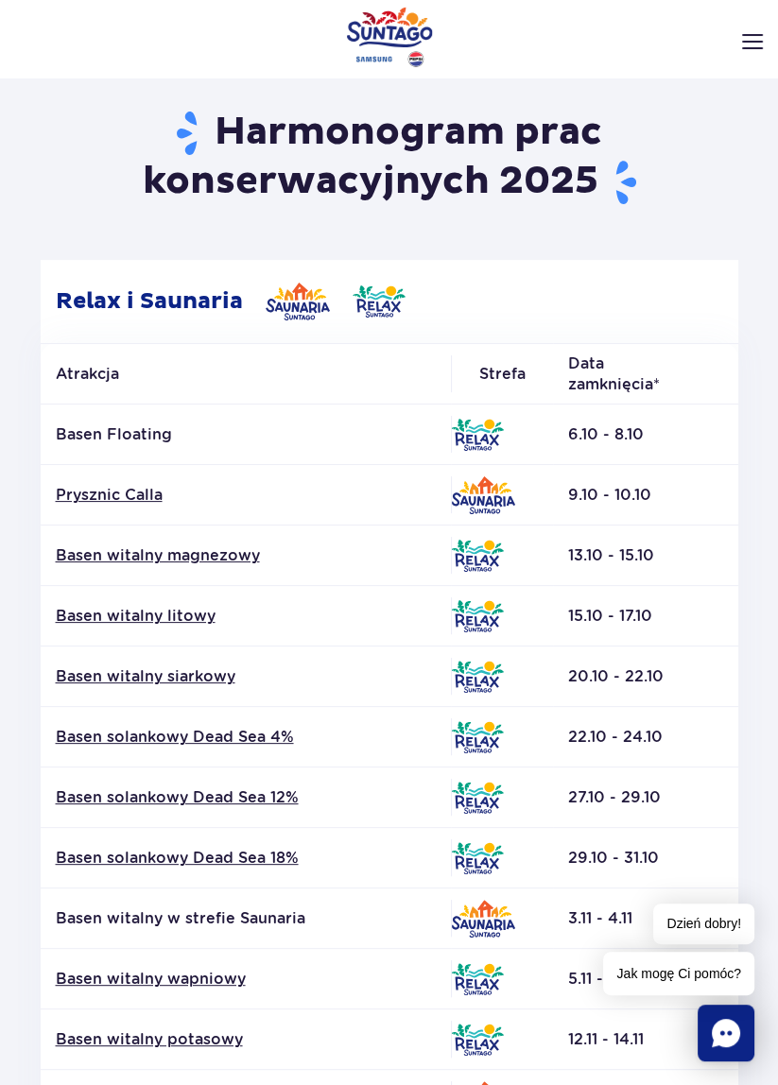
scroll to position [40, 0]
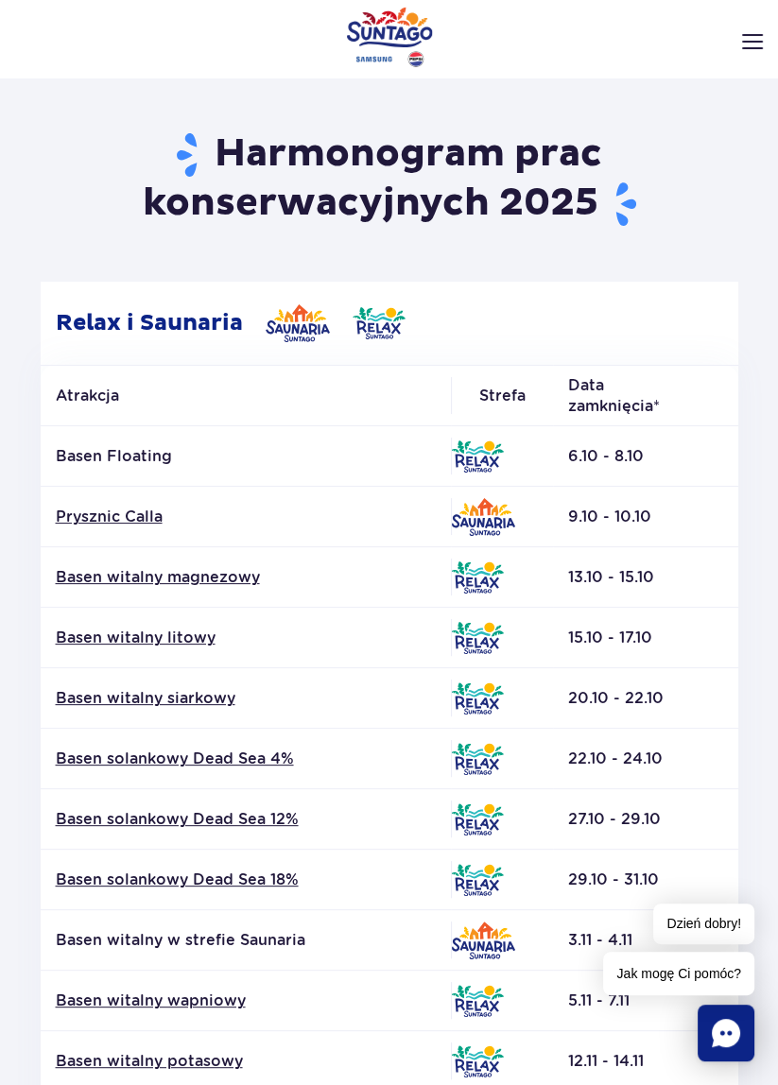
click at [150, 455] on p "Basen Floating" at bounding box center [246, 456] width 380 height 21
click at [152, 448] on p "Basen Floating" at bounding box center [246, 456] width 380 height 21
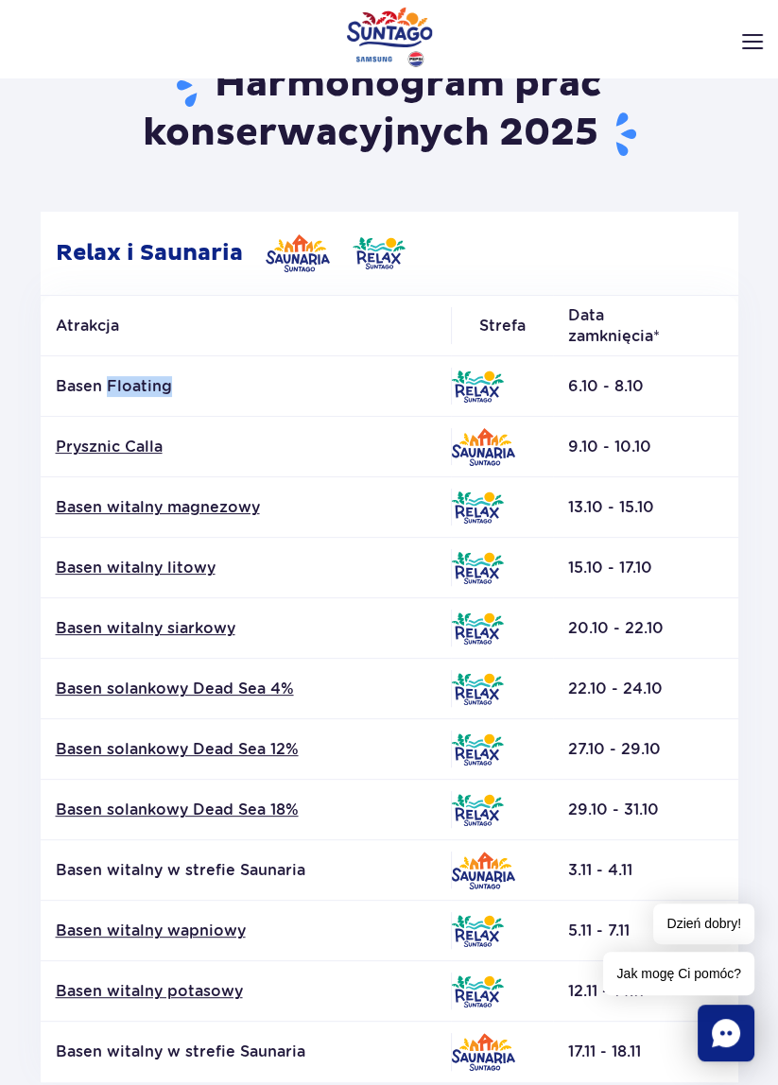
scroll to position [114, 0]
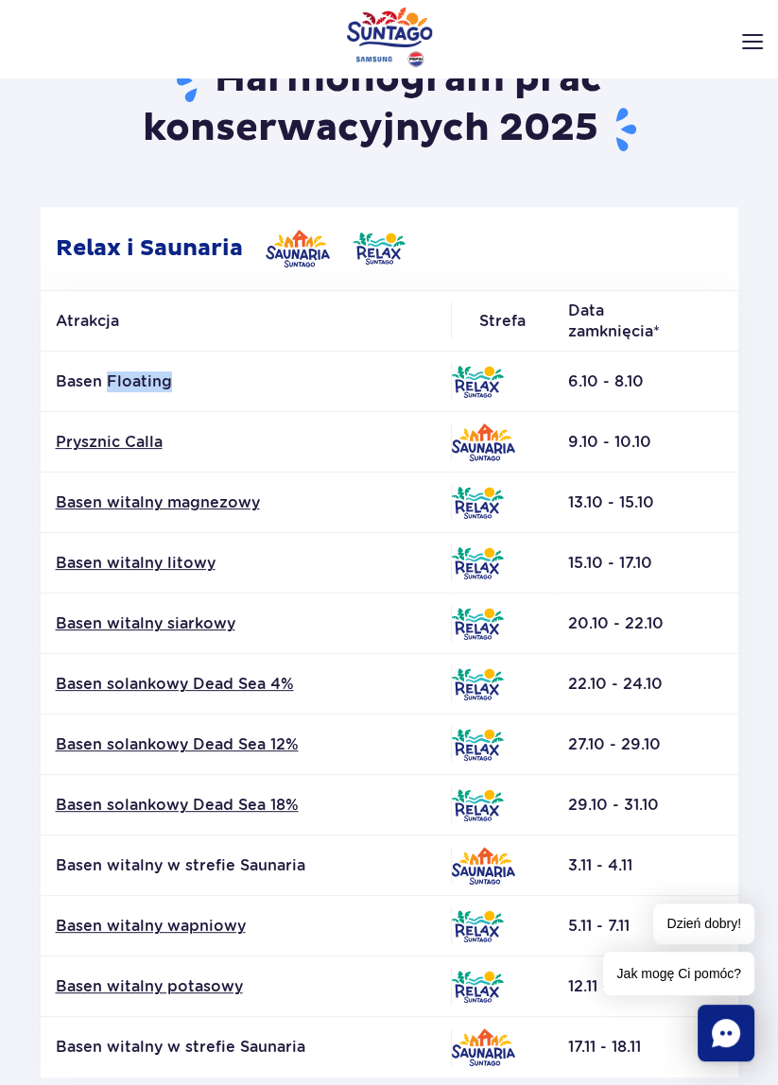
click at [766, 497] on section "Powrót do strony głównej Harmonogram prac konserwacyjnych 2025 Relax i Saunaria…" at bounding box center [389, 978] width 778 height 1980
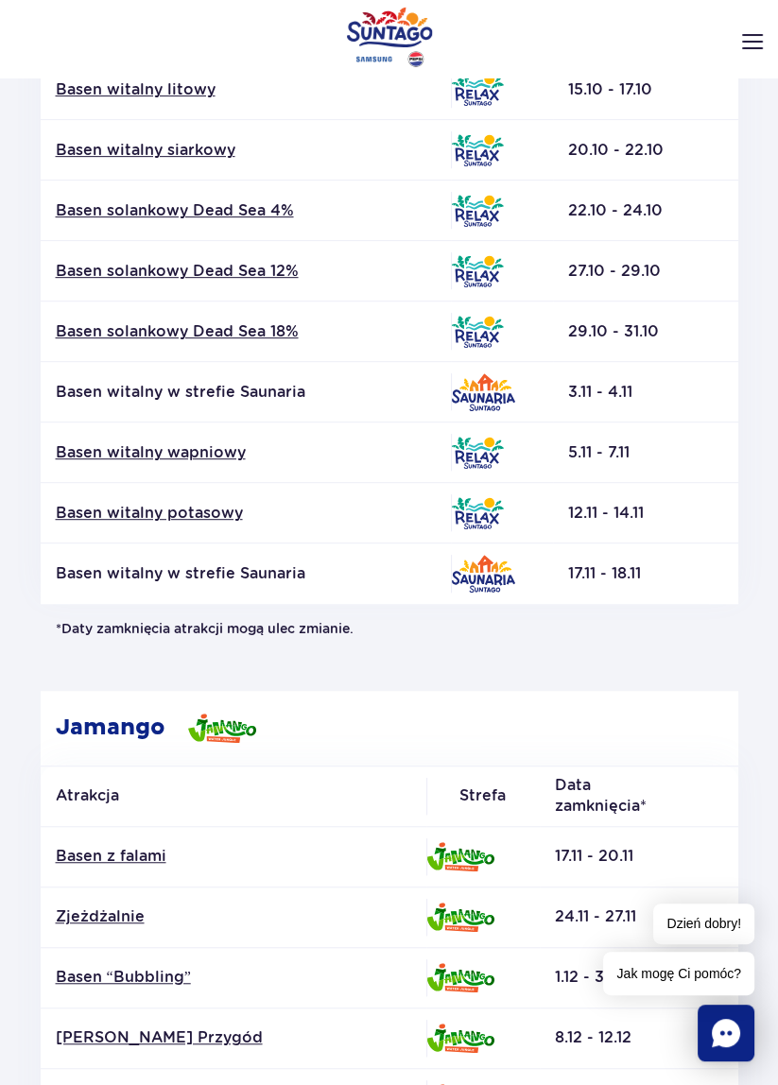
scroll to position [0, 0]
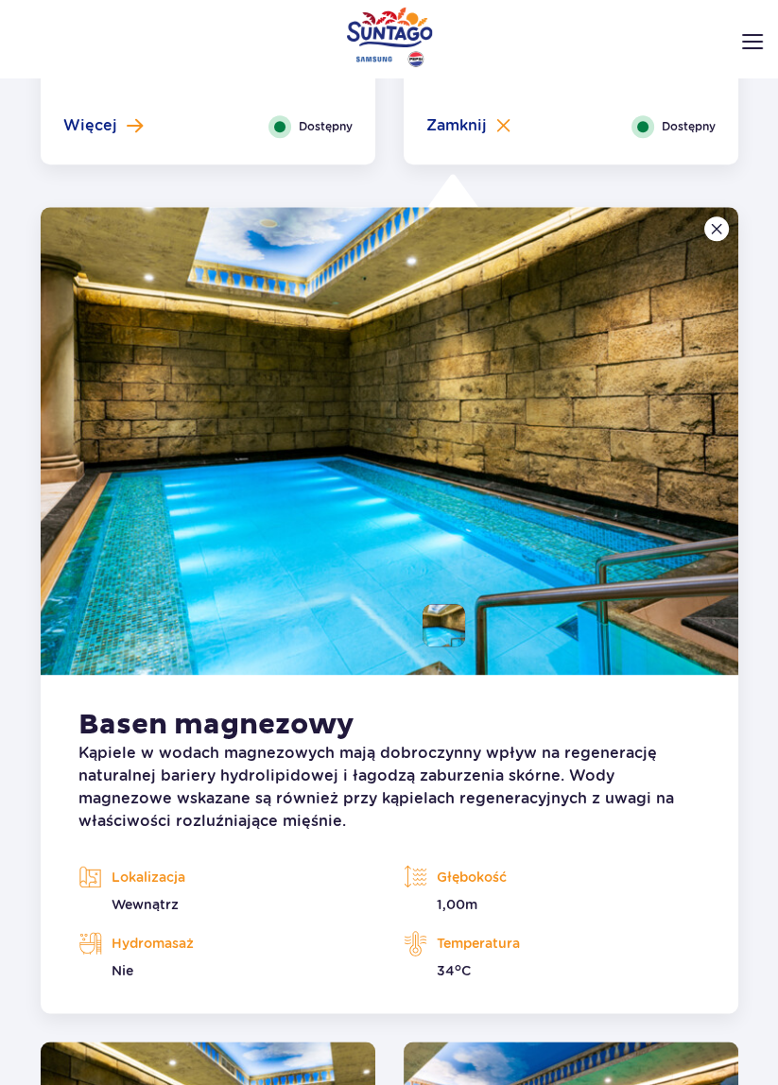
scroll to position [1457, 0]
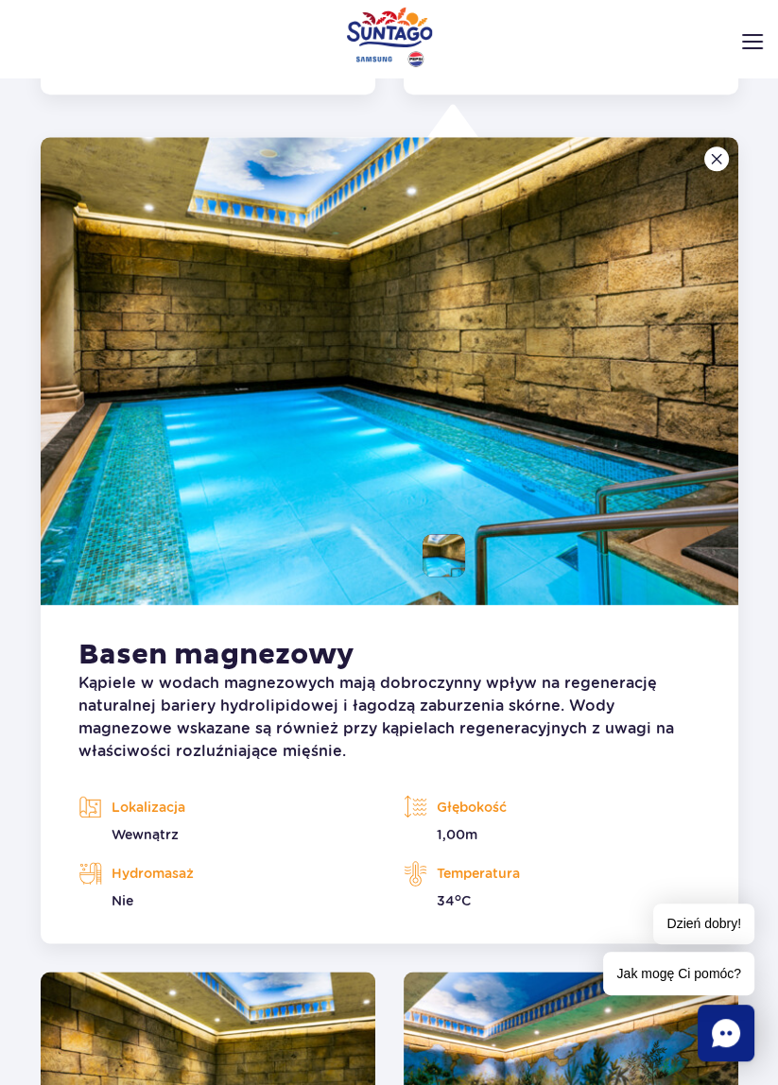
click at [452, 534] on li at bounding box center [443, 555] width 43 height 43
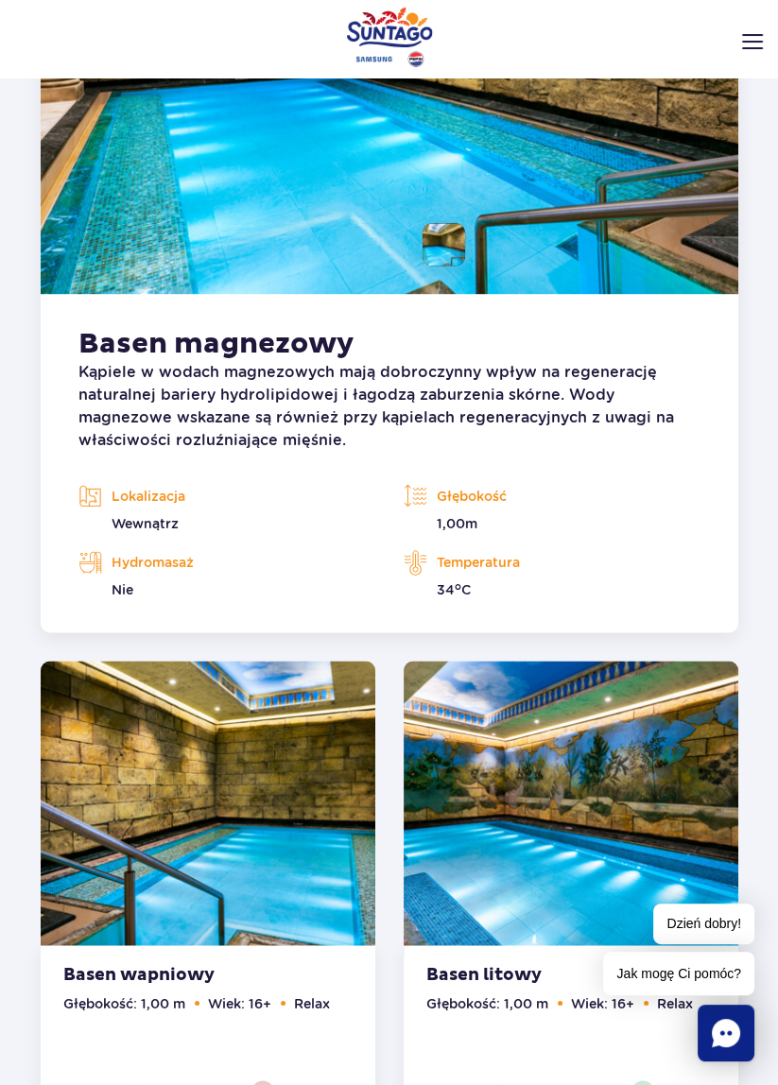
scroll to position [1769, 0]
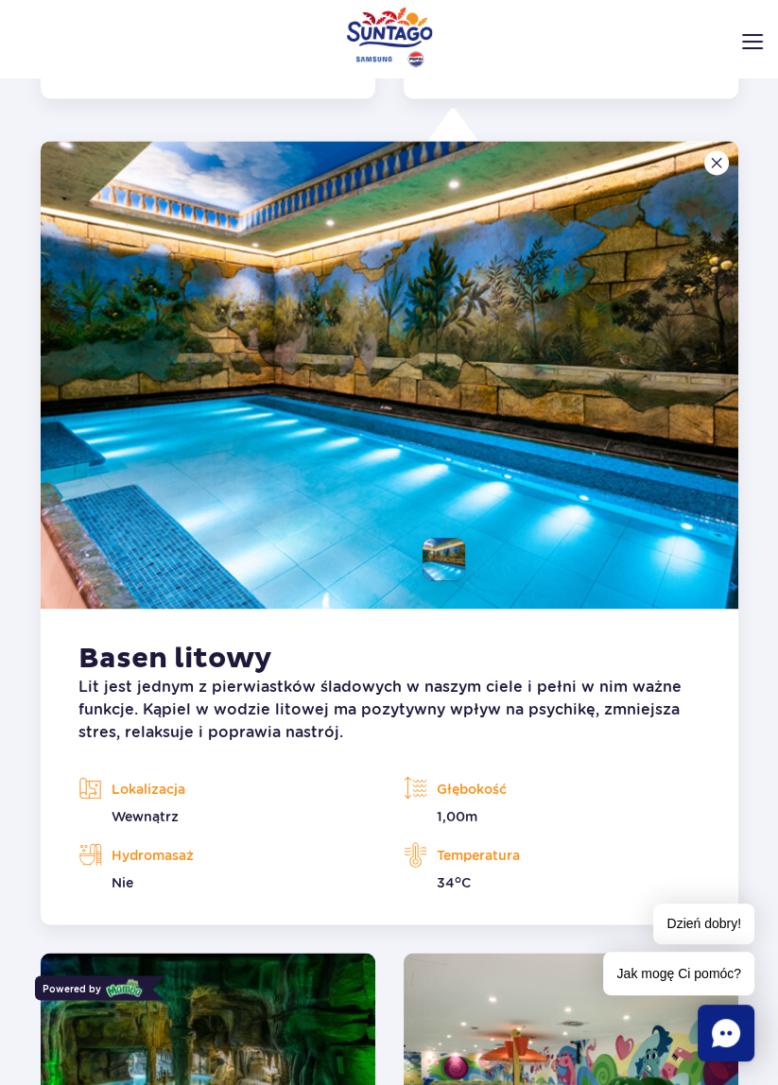
scroll to position [1954, 0]
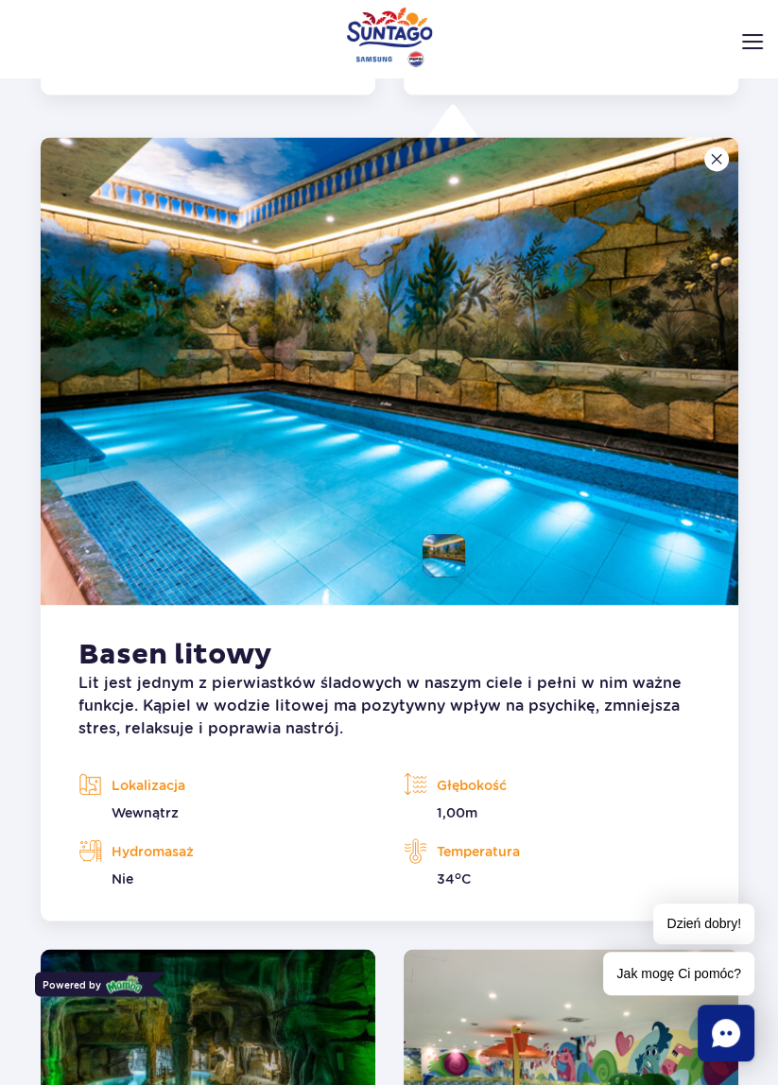
click at [721, 146] on button at bounding box center [716, 158] width 25 height 25
